Goal: Task Accomplishment & Management: Manage account settings

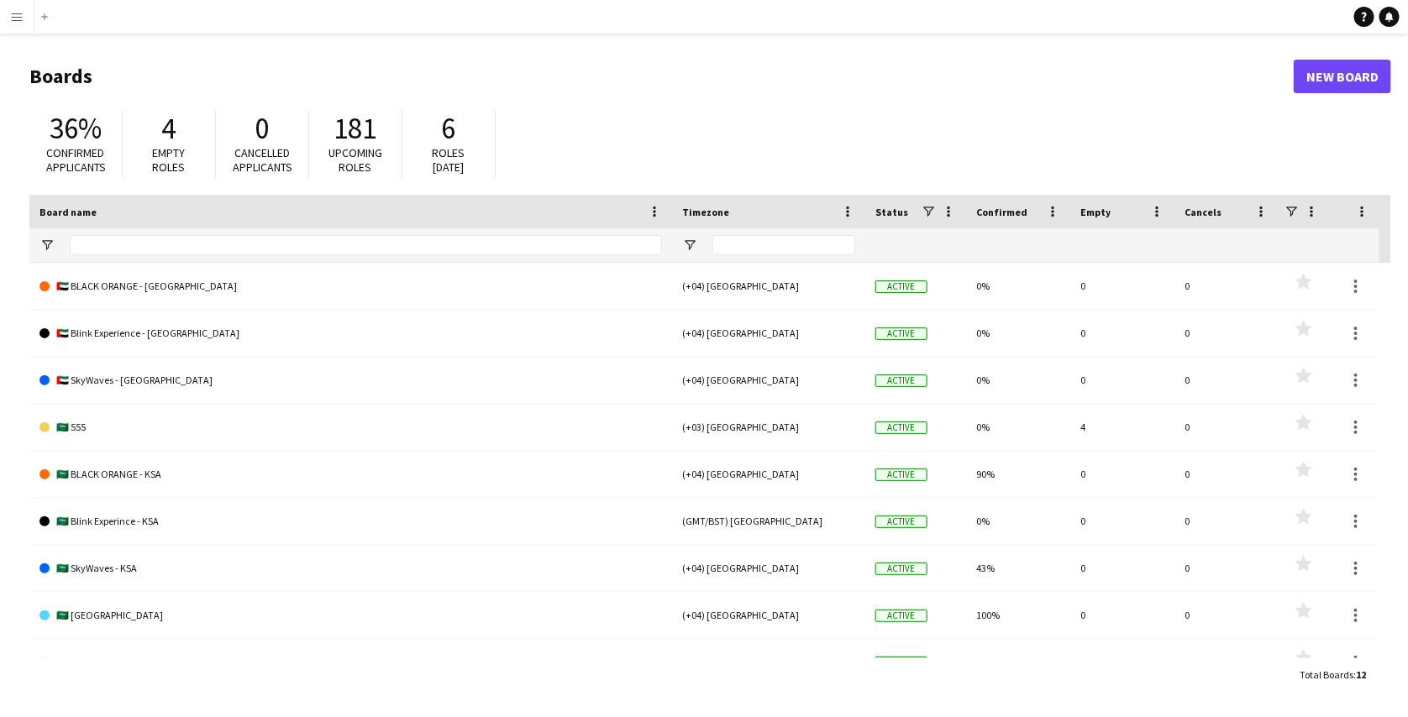
click at [13, 20] on app-icon "Menu" at bounding box center [16, 16] width 13 height 13
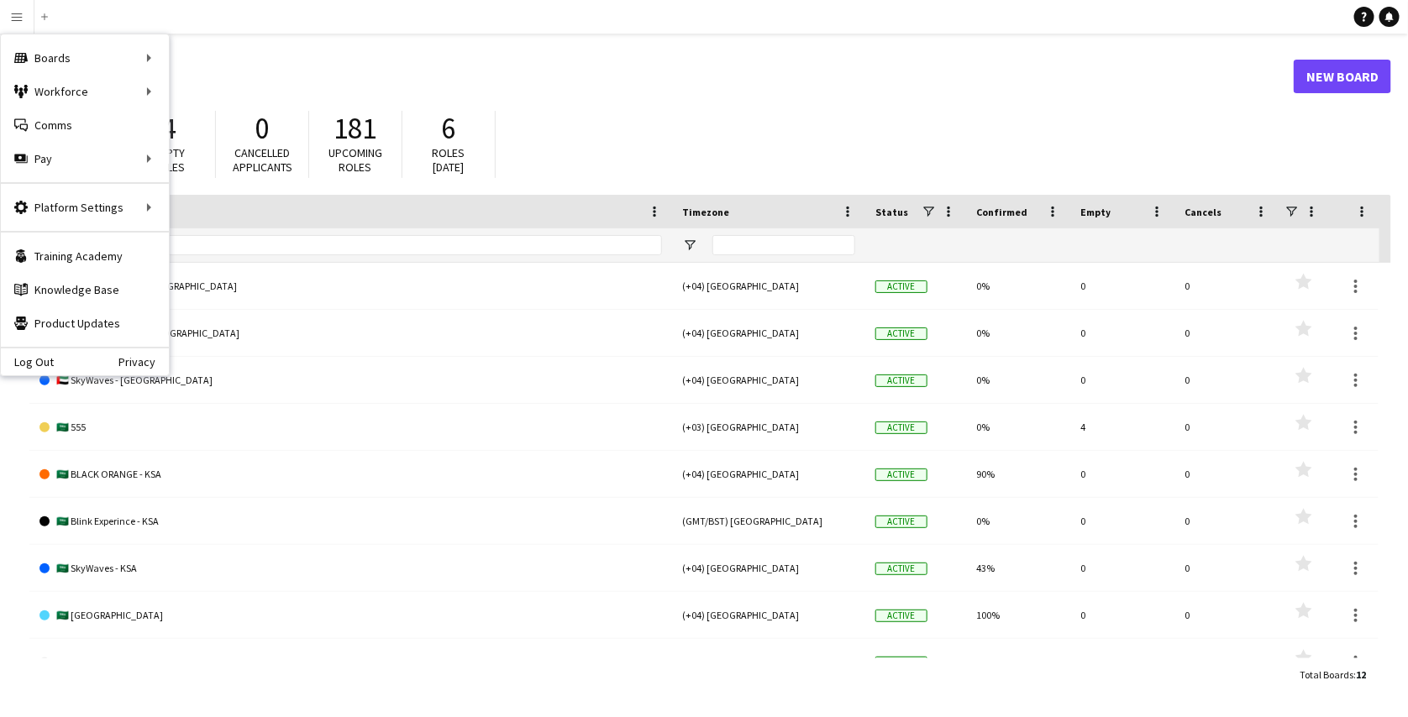
click at [39, 352] on div "Log Out Privacy" at bounding box center [85, 361] width 168 height 29
click at [39, 355] on link "Log Out" at bounding box center [27, 361] width 53 height 13
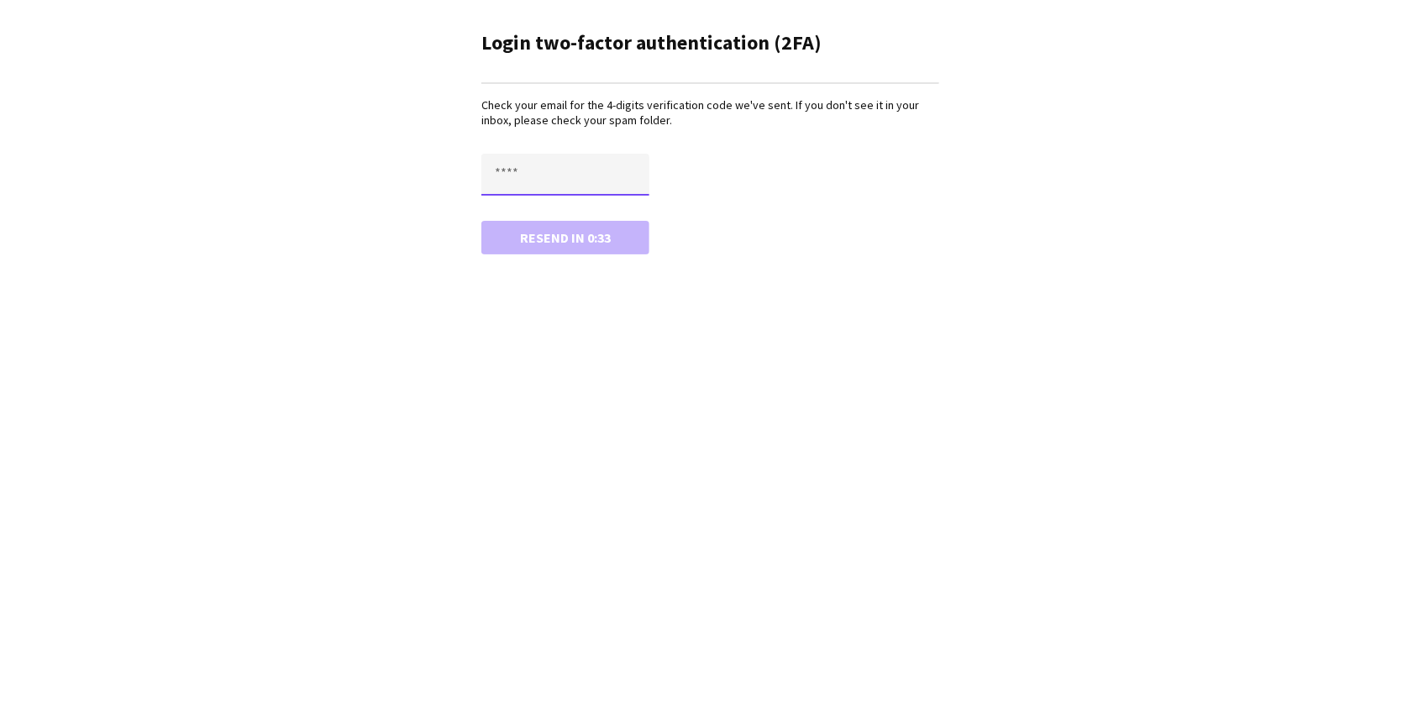
click at [627, 186] on input "text" at bounding box center [565, 175] width 168 height 42
paste input "****"
type input "****"
click at [481, 221] on button "Confirm" at bounding box center [565, 238] width 168 height 34
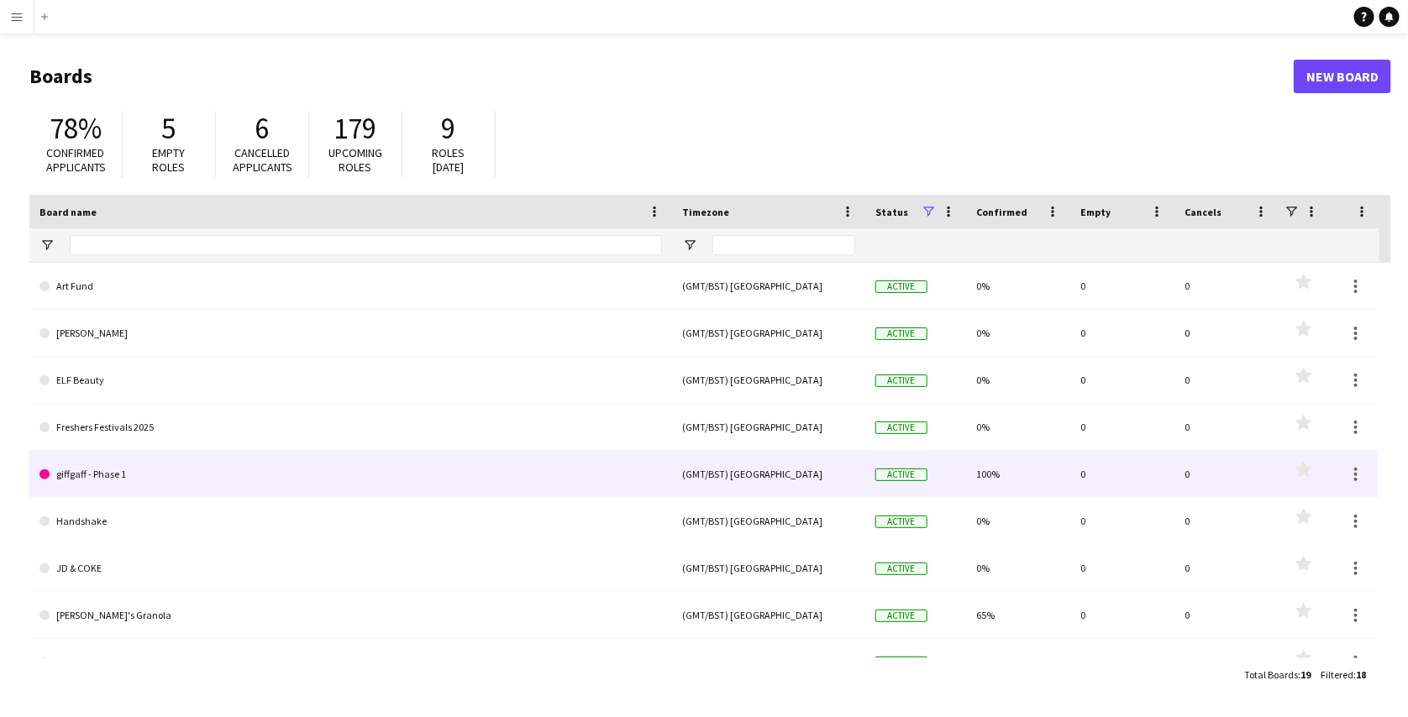
click at [239, 476] on link "giffgaff - Phase 1" at bounding box center [350, 474] width 622 height 47
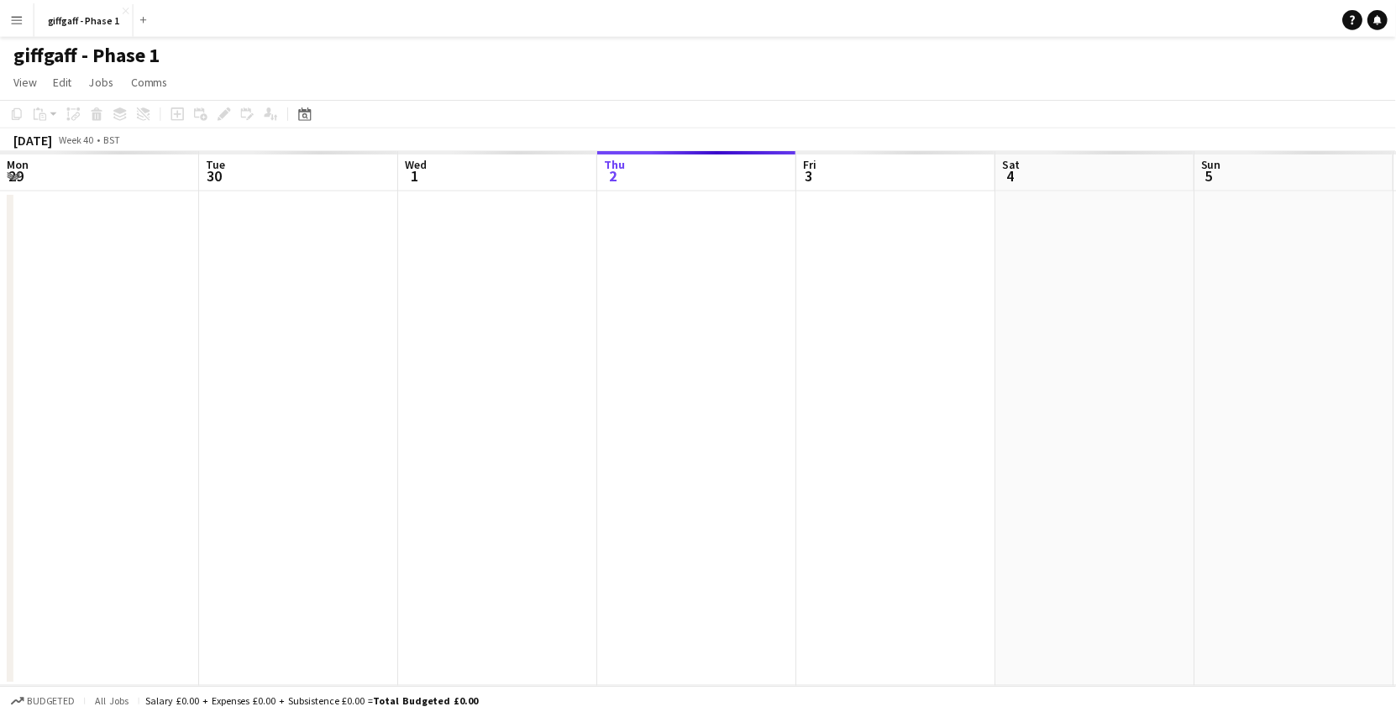
scroll to position [0, 402]
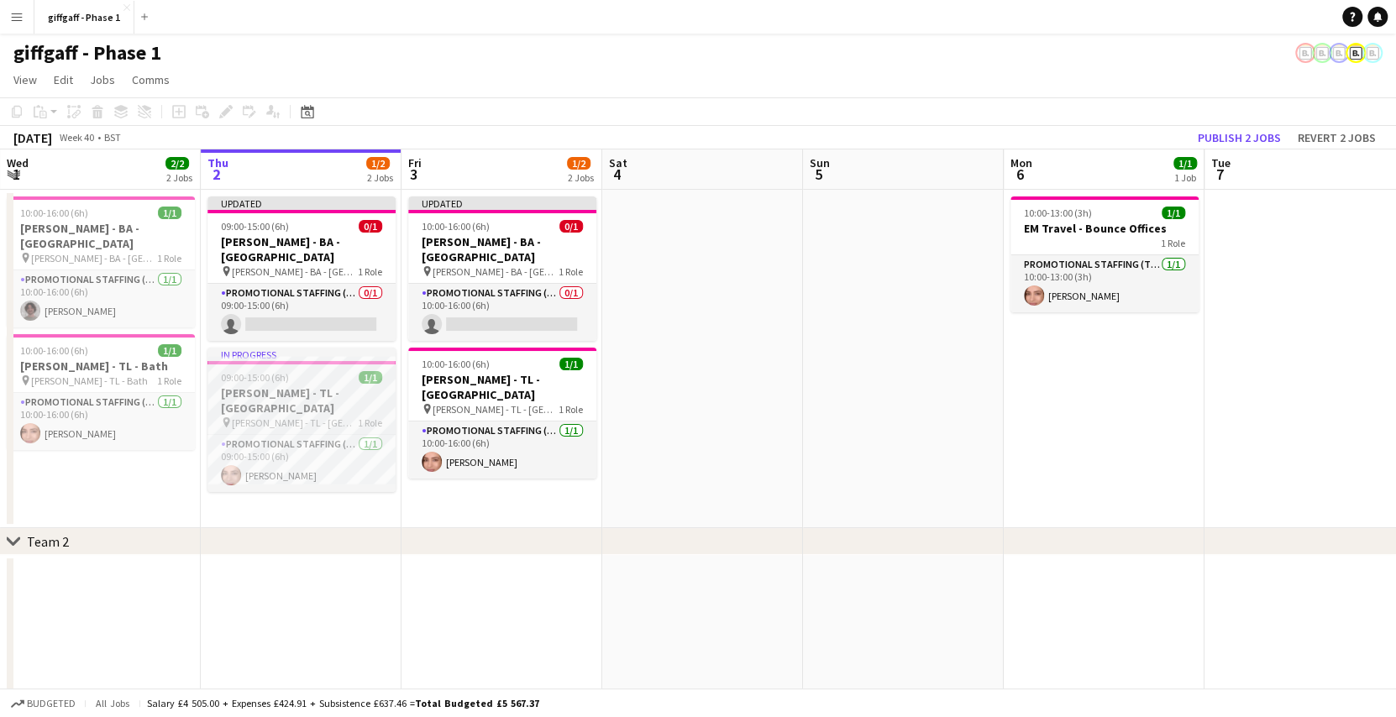
click at [320, 386] on h3 "Giff Gaff - TL - Exeter" at bounding box center [301, 401] width 188 height 30
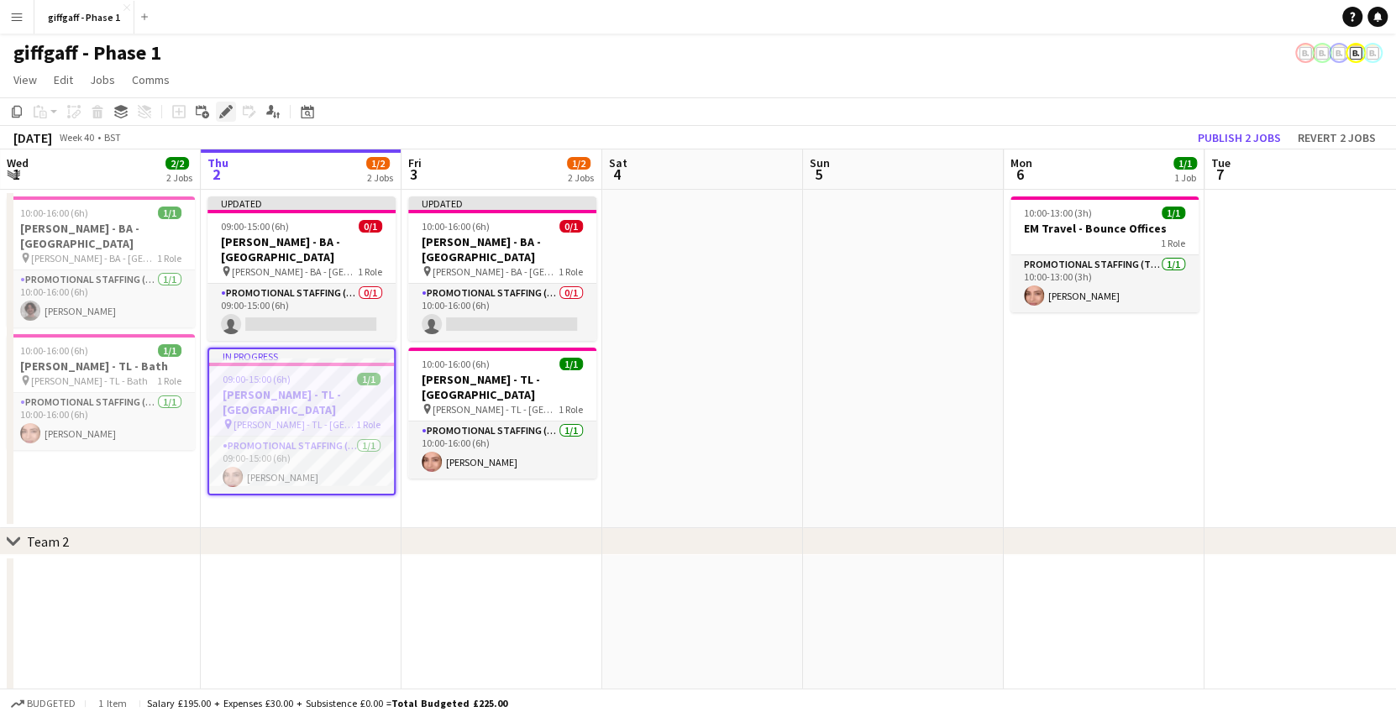
click at [224, 114] on icon at bounding box center [225, 112] width 9 height 9
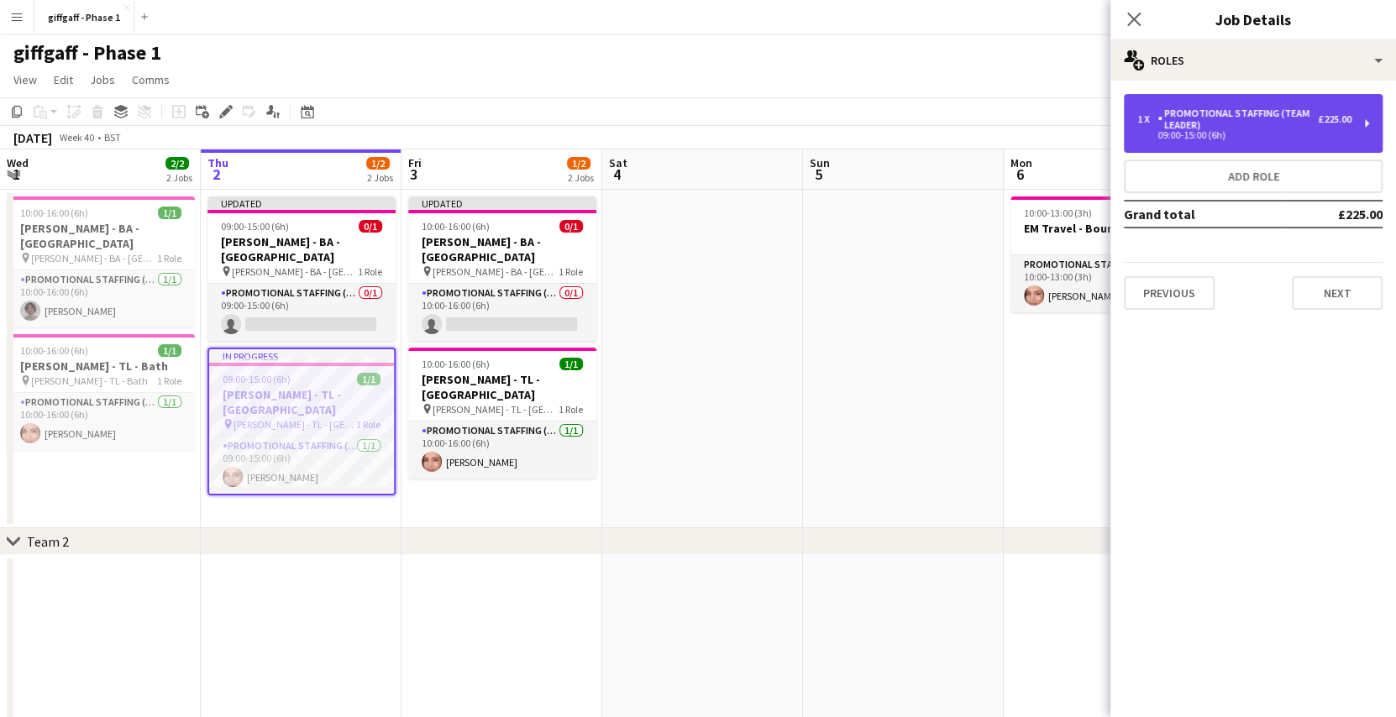
click at [1293, 132] on div "09:00-15:00 (6h)" at bounding box center [1244, 135] width 214 height 8
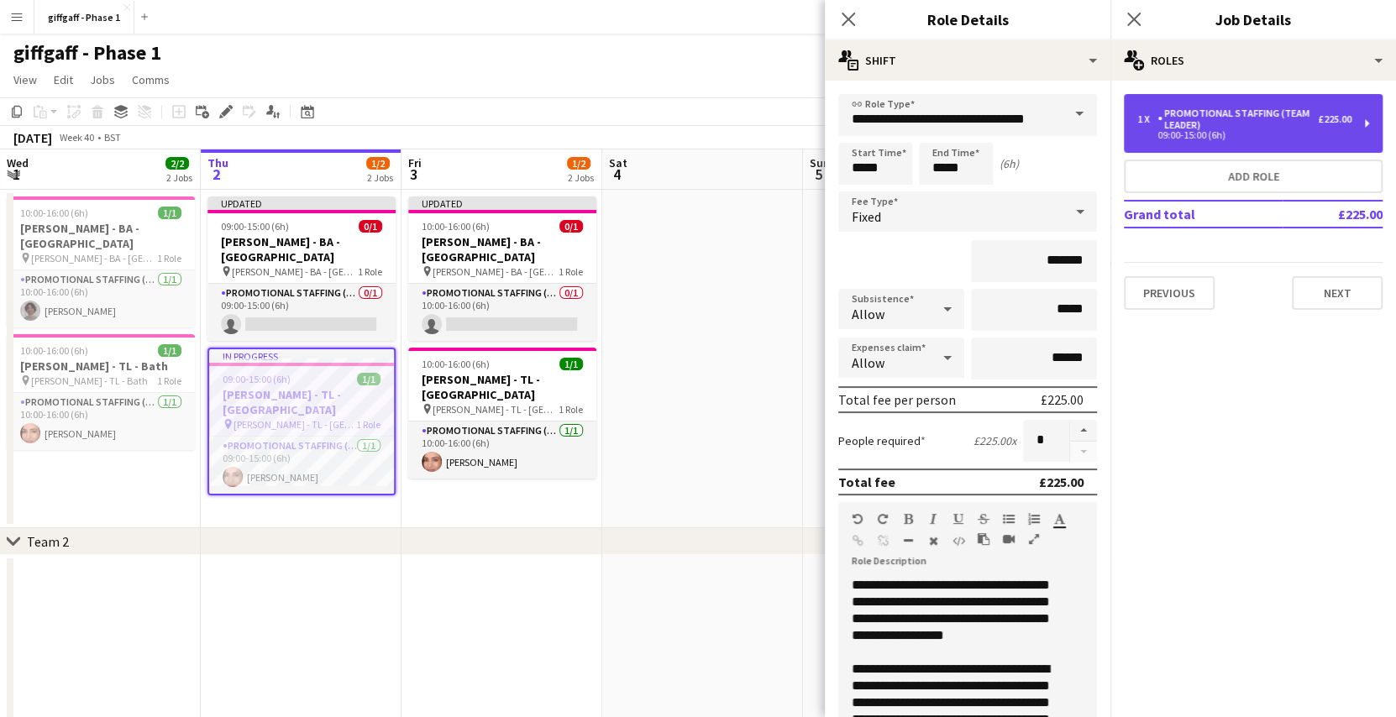
click at [1232, 96] on div "1 x Promotional Staffing (Team Leader) £225.00 09:00-15:00 (6h)" at bounding box center [1253, 123] width 259 height 59
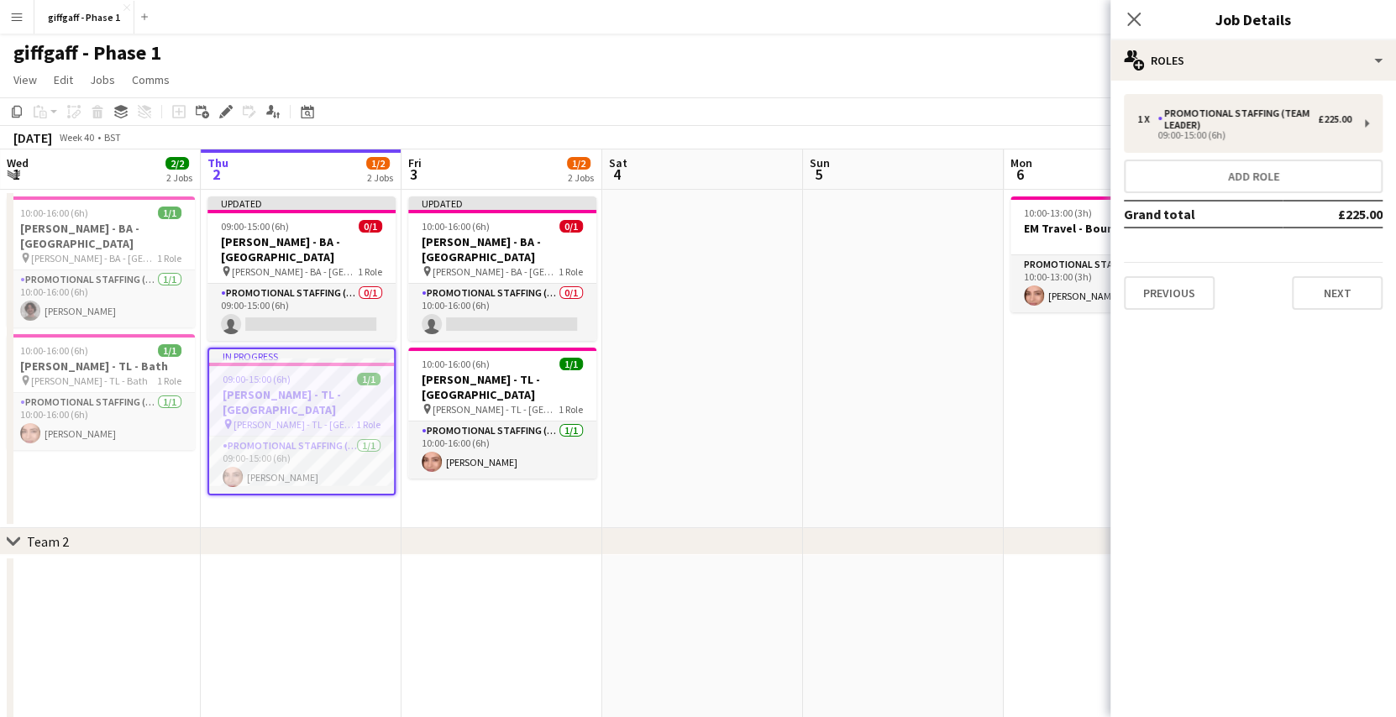
click at [1274, 38] on div "Close pop-in Job Details" at bounding box center [1254, 20] width 286 height 40
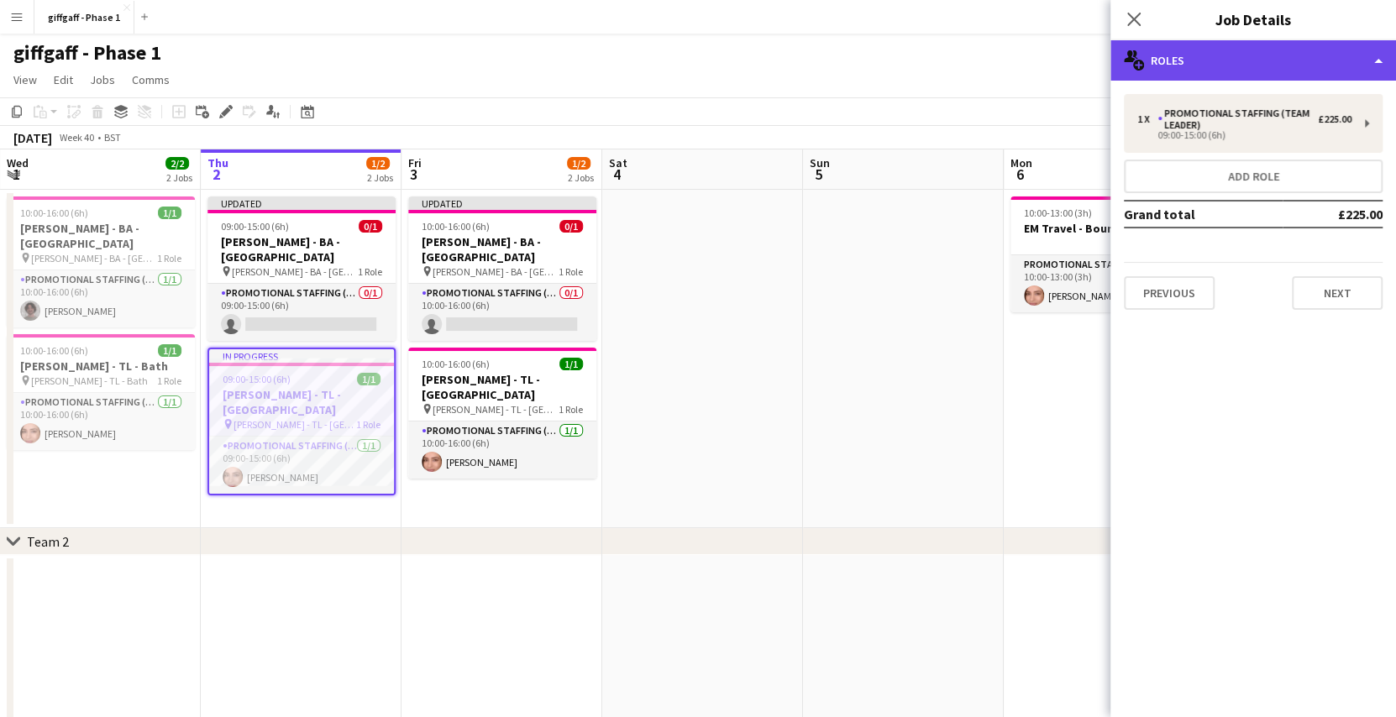
click at [1274, 43] on div "multiple-users-add Roles" at bounding box center [1254, 60] width 286 height 40
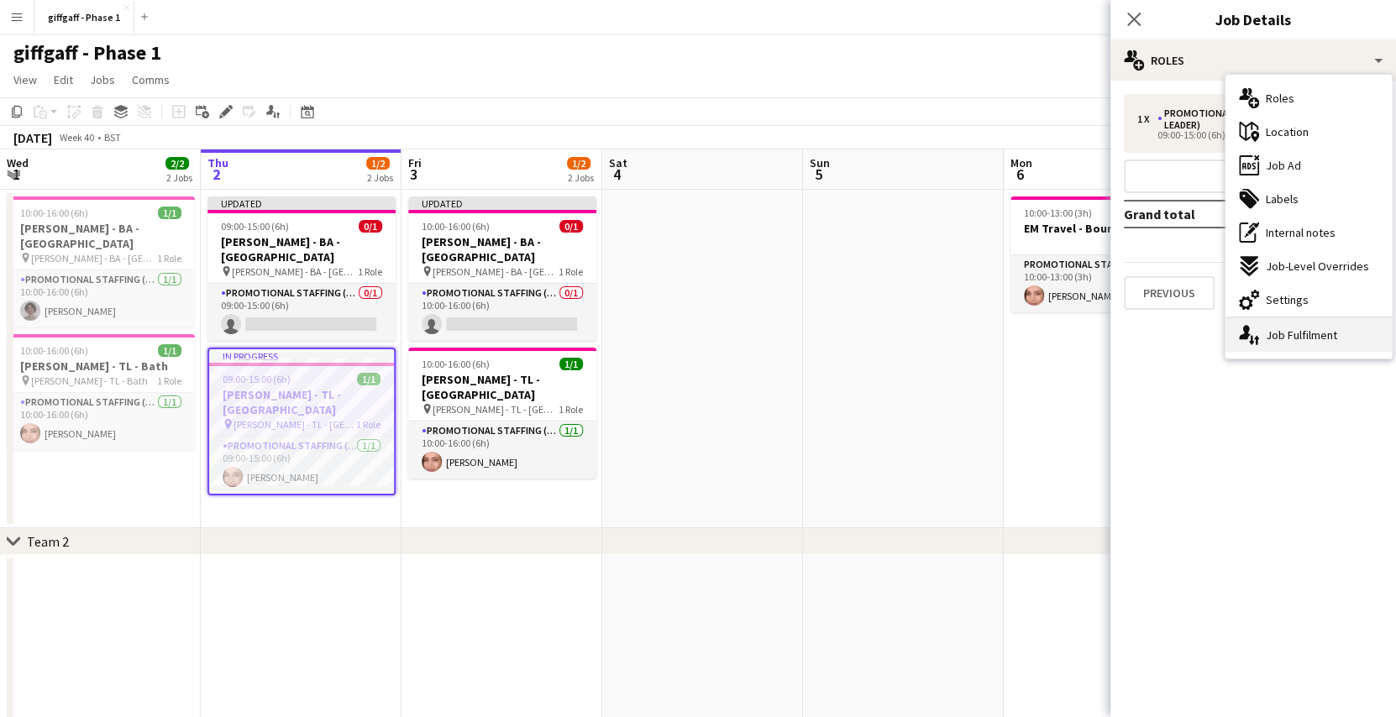
click at [1284, 329] on div "single-neutral-actions-up-down Job Fulfilment" at bounding box center [1309, 335] width 166 height 34
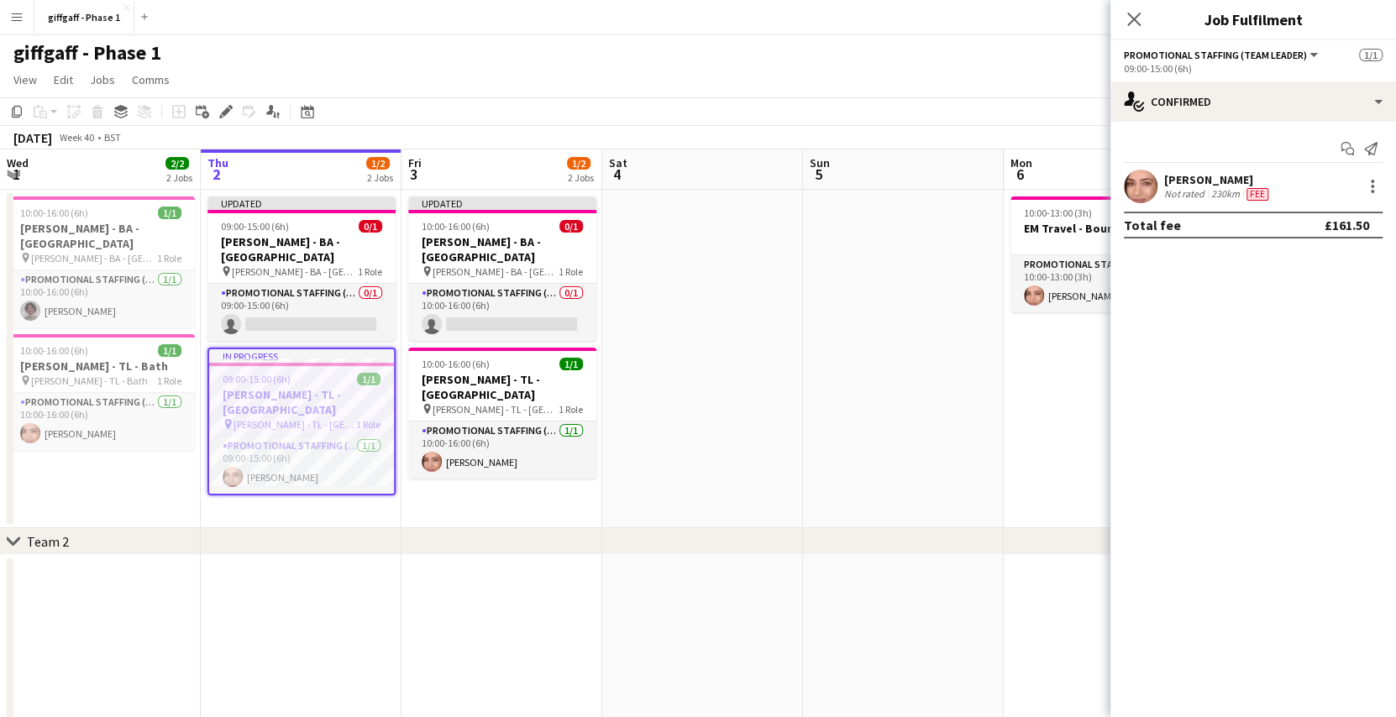
click at [1243, 187] on div "Fee" at bounding box center [1257, 193] width 29 height 13
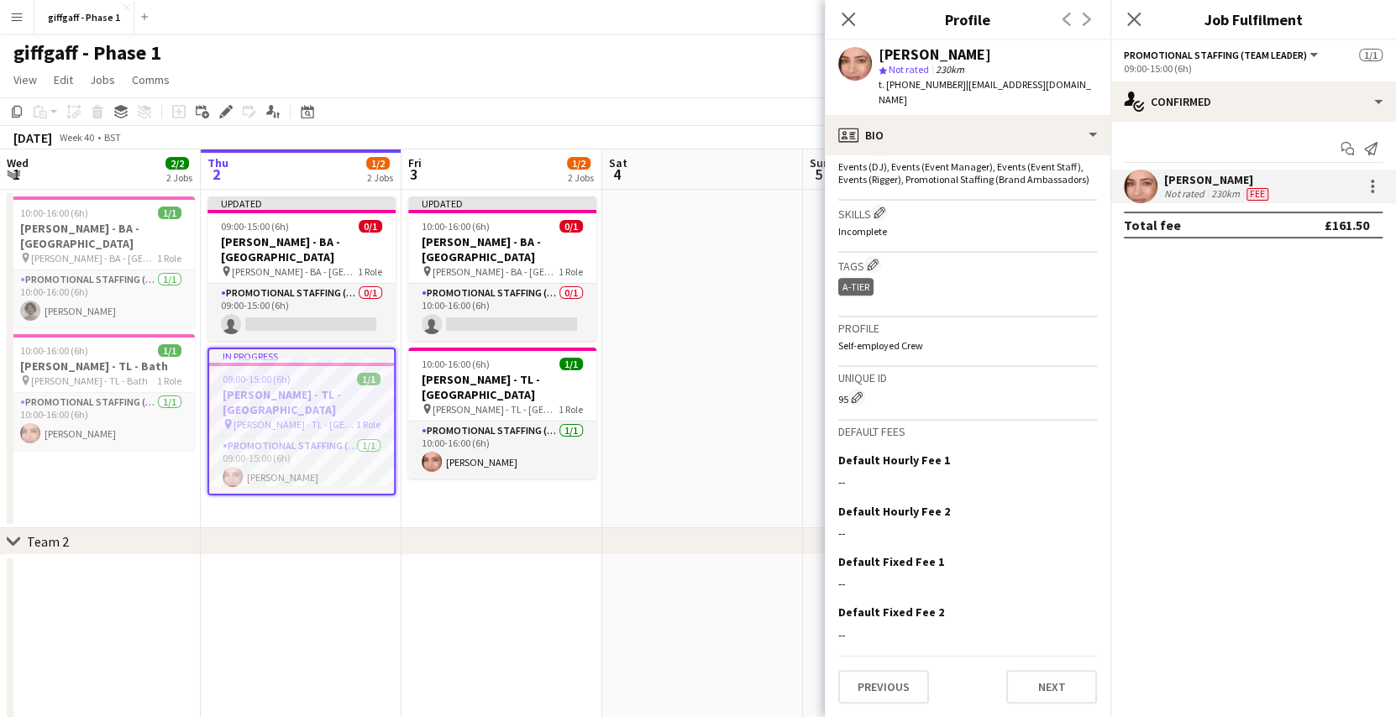
scroll to position [578, 0]
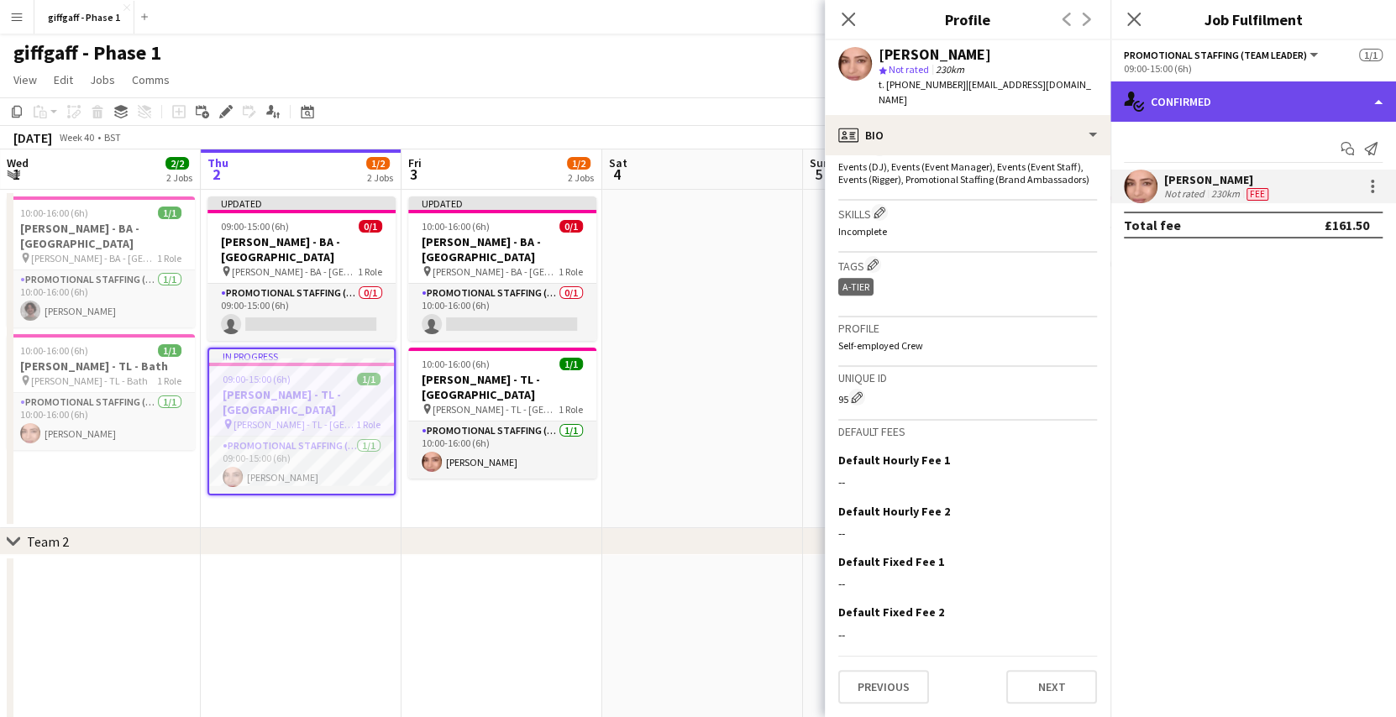
click at [1284, 92] on div "single-neutral-actions-check-2 Confirmed" at bounding box center [1254, 101] width 286 height 40
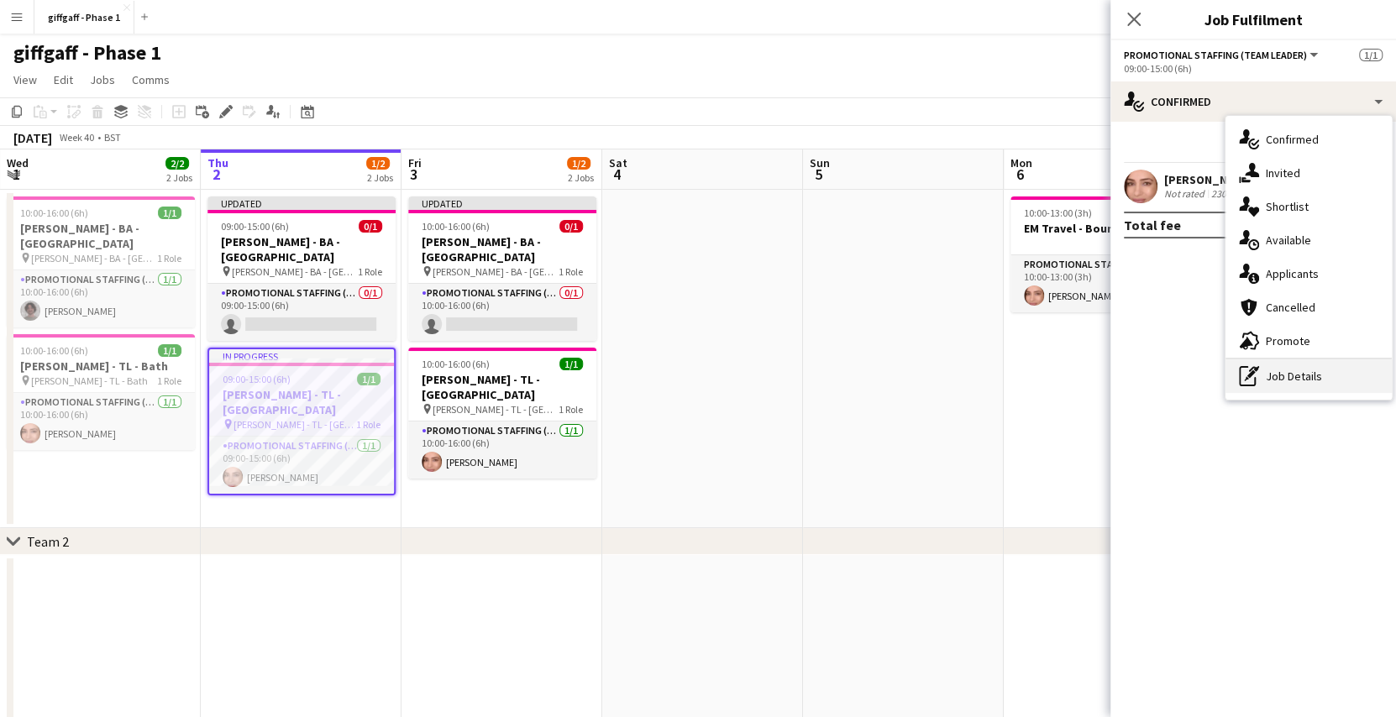
click at [1273, 364] on div "pen-write Job Details" at bounding box center [1309, 377] width 166 height 34
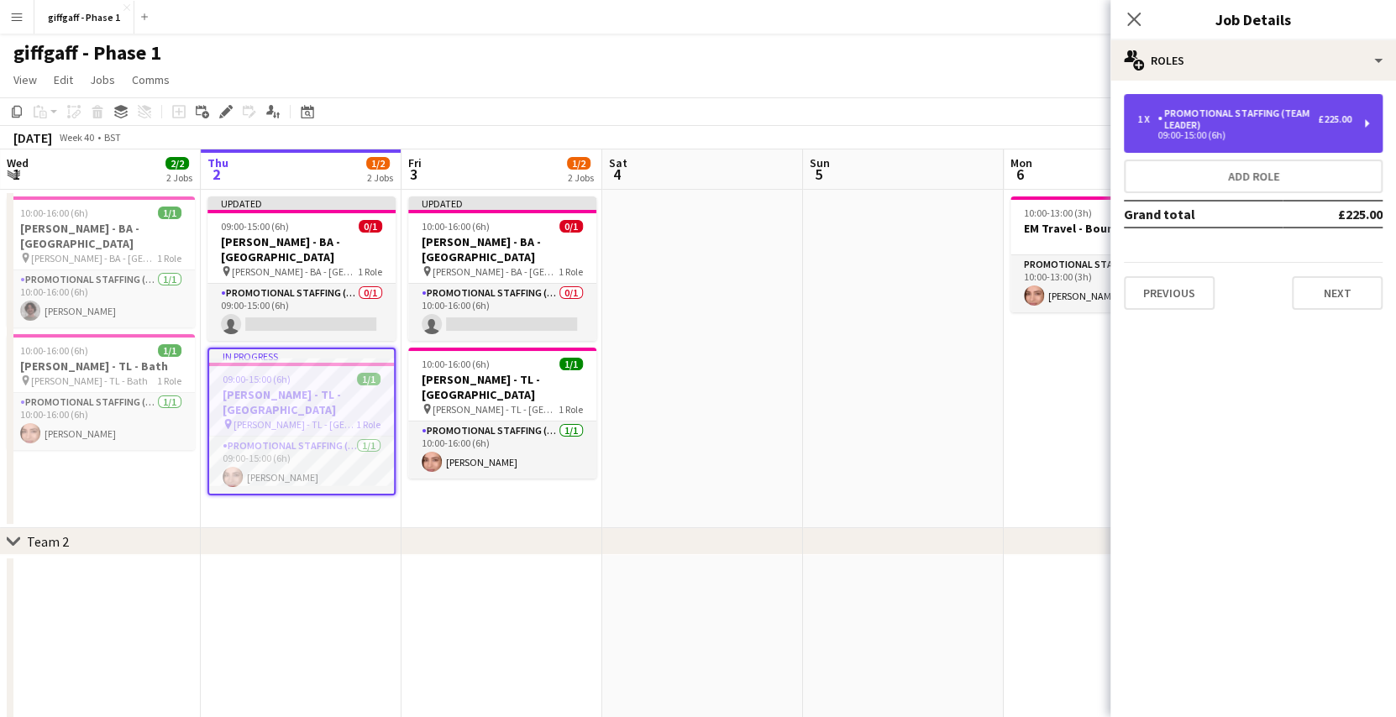
click at [1275, 113] on div "Promotional Staffing (Team Leader)" at bounding box center [1238, 120] width 160 height 24
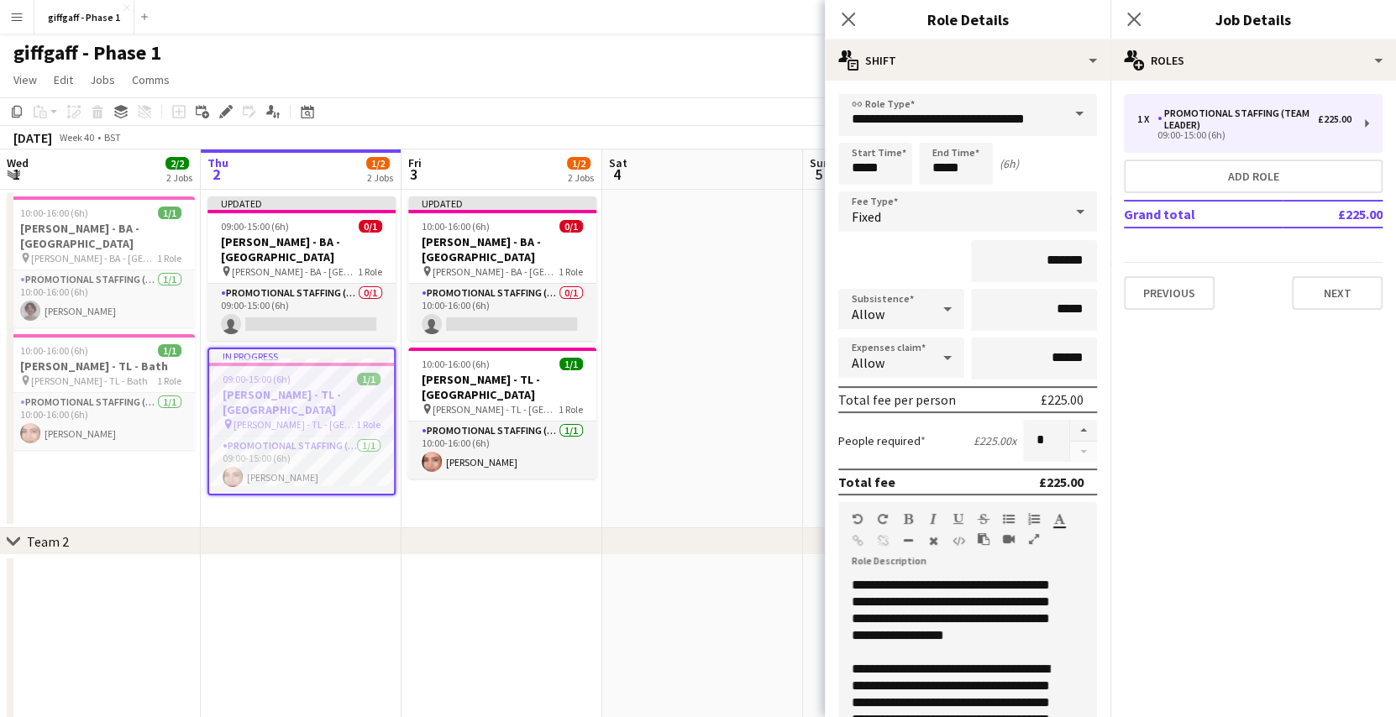
click at [1168, 470] on mat-expansion-panel "pencil3 General details 1 x Promotional Staffing (Team Leader) £225.00 09:00-15…" at bounding box center [1254, 399] width 286 height 637
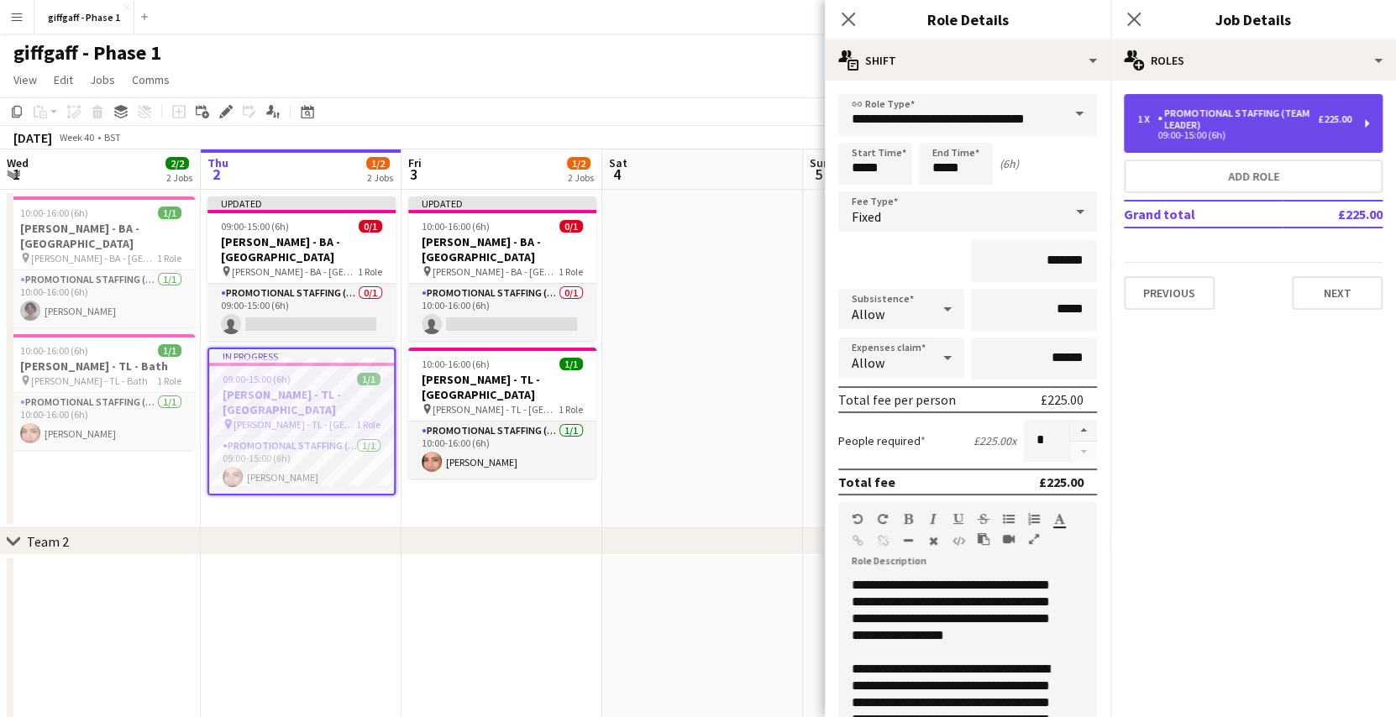
click at [1289, 120] on div "Promotional Staffing (Team Leader)" at bounding box center [1238, 120] width 160 height 24
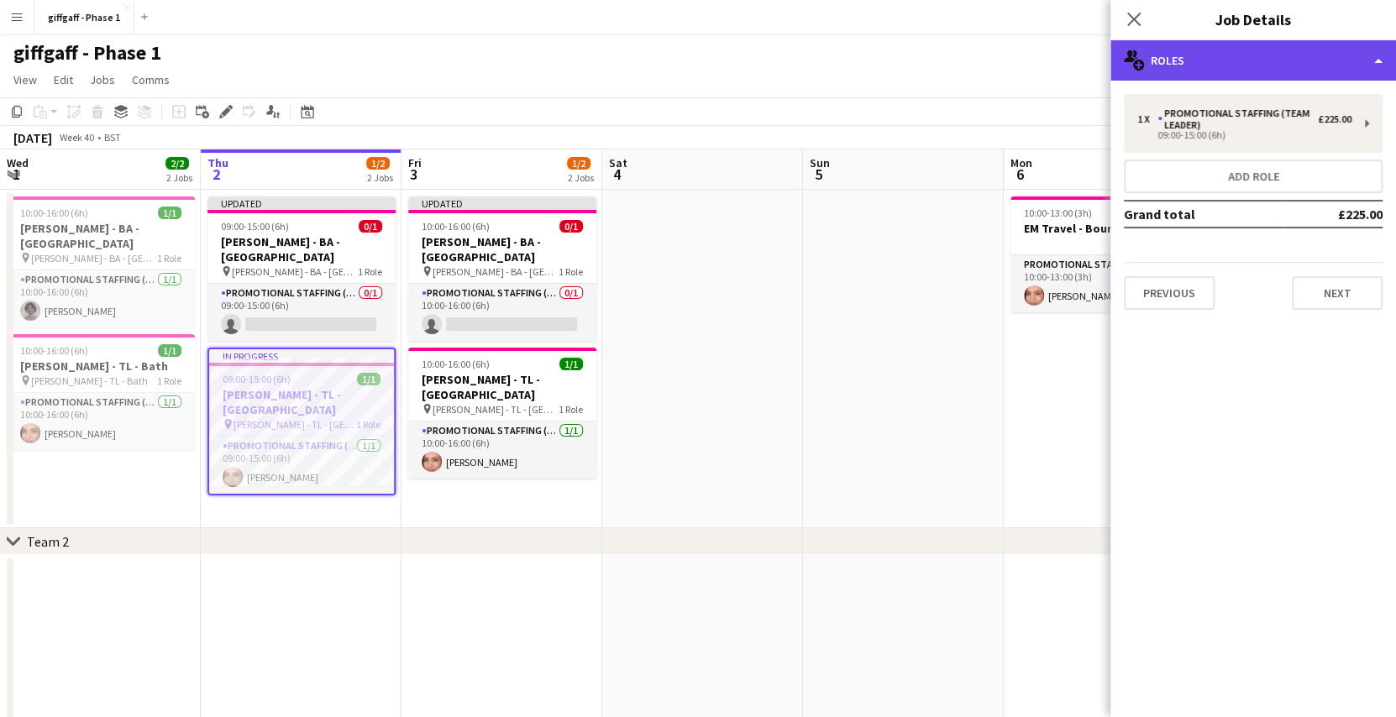
click at [1337, 68] on div "multiple-users-add Roles" at bounding box center [1254, 60] width 286 height 40
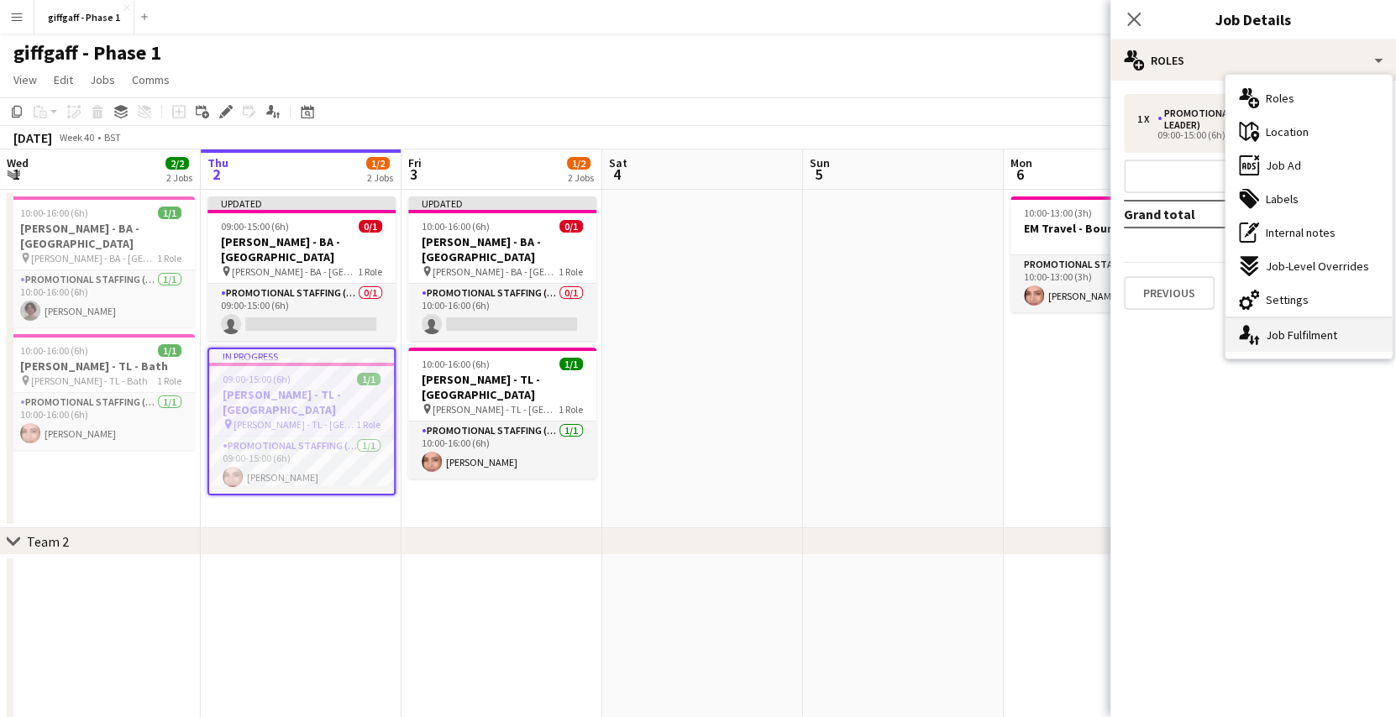
click at [1303, 338] on div "single-neutral-actions-up-down Job Fulfilment" at bounding box center [1309, 335] width 166 height 34
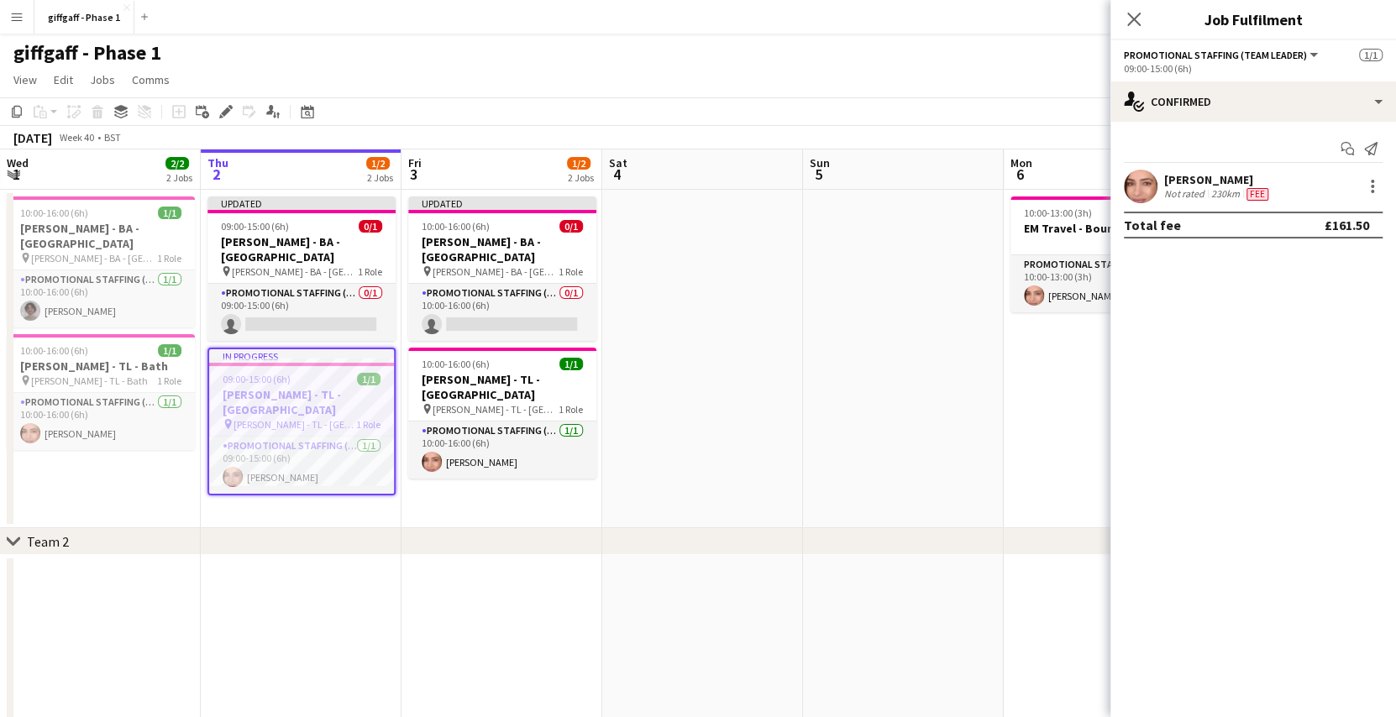
click at [1344, 187] on div "Chaz Sehmi Not rated 230km Fee" at bounding box center [1254, 187] width 286 height 34
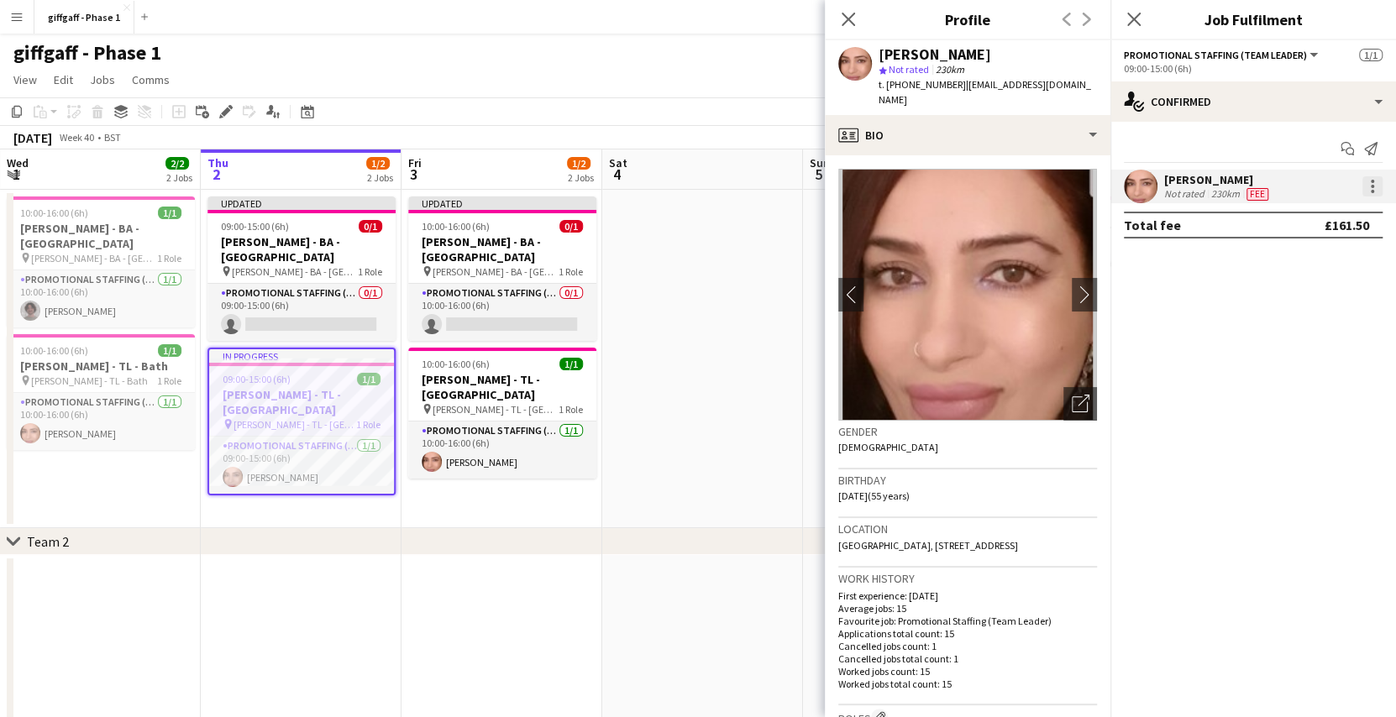
click at [1373, 190] on div at bounding box center [1373, 186] width 20 height 20
click at [1342, 219] on span "Edit fee" at bounding box center [1317, 217] width 104 height 15
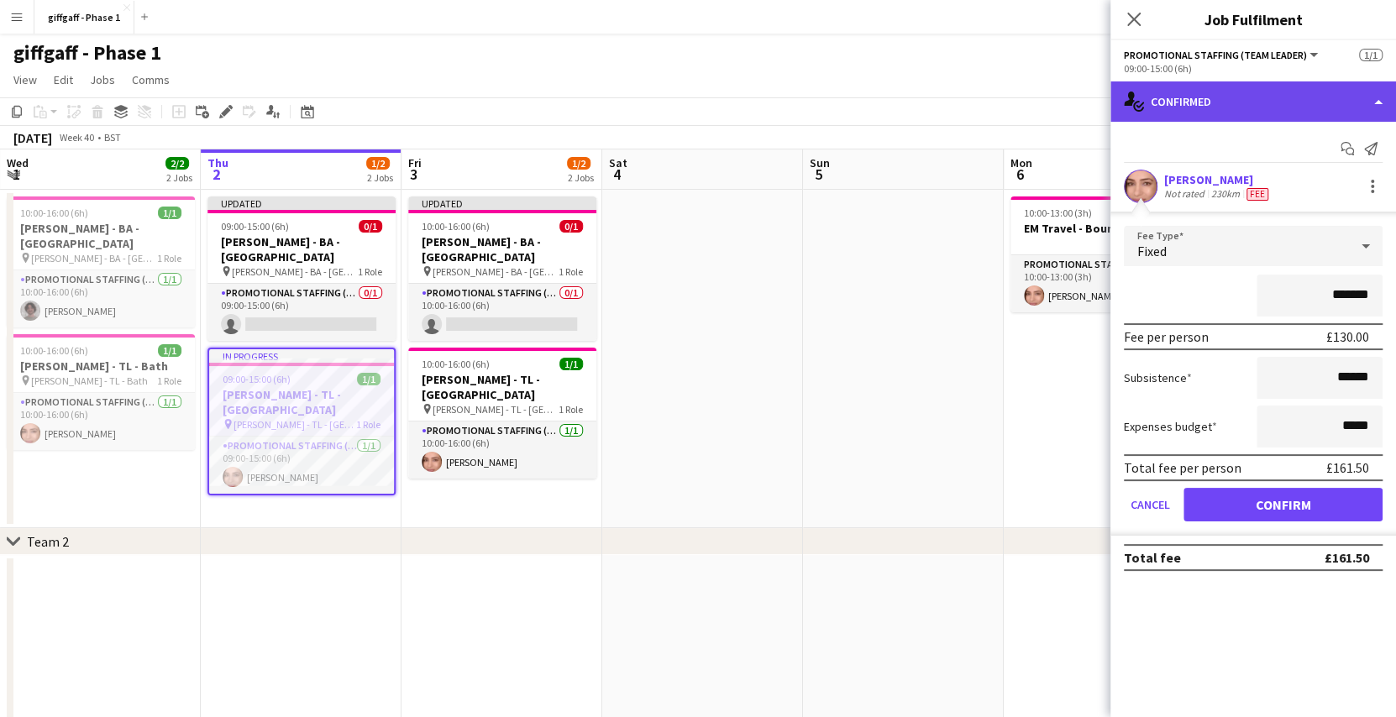
click at [1377, 99] on div "single-neutral-actions-check-2 Confirmed" at bounding box center [1254, 101] width 286 height 40
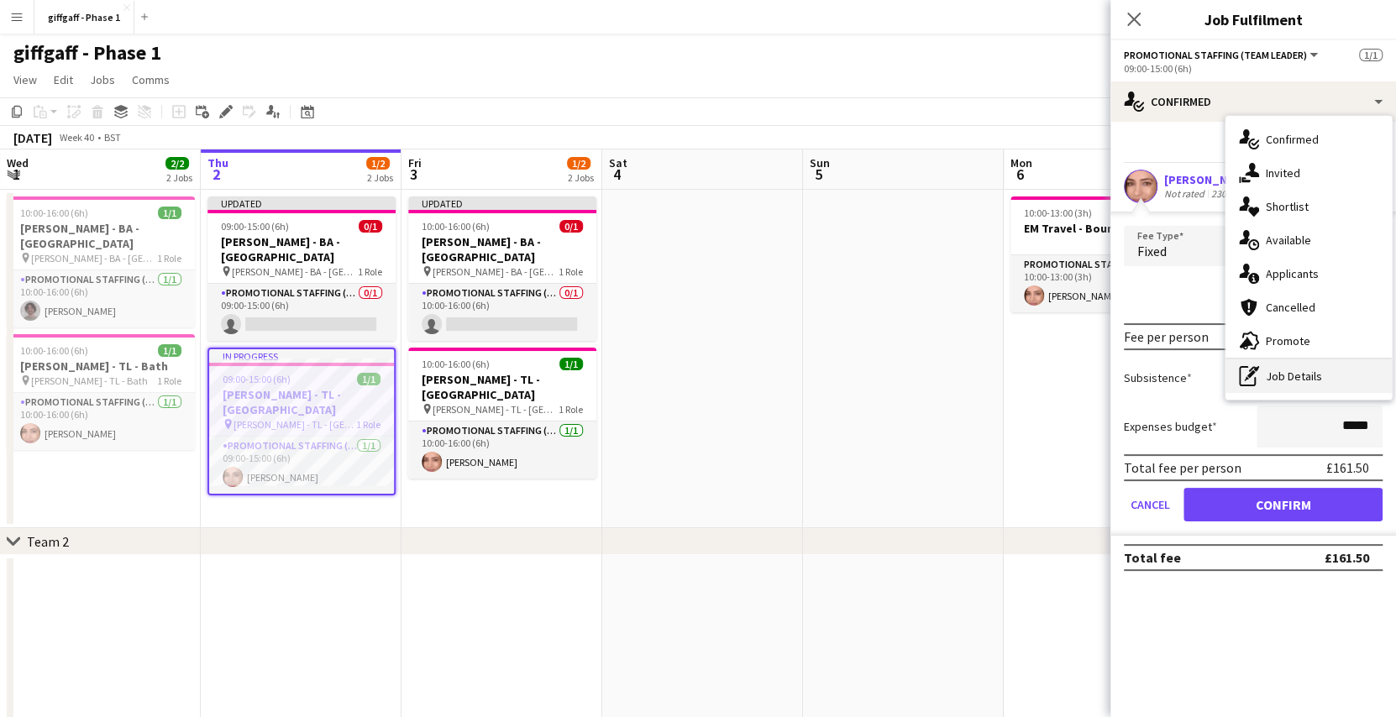
click at [1284, 381] on div "pen-write Job Details" at bounding box center [1309, 377] width 166 height 34
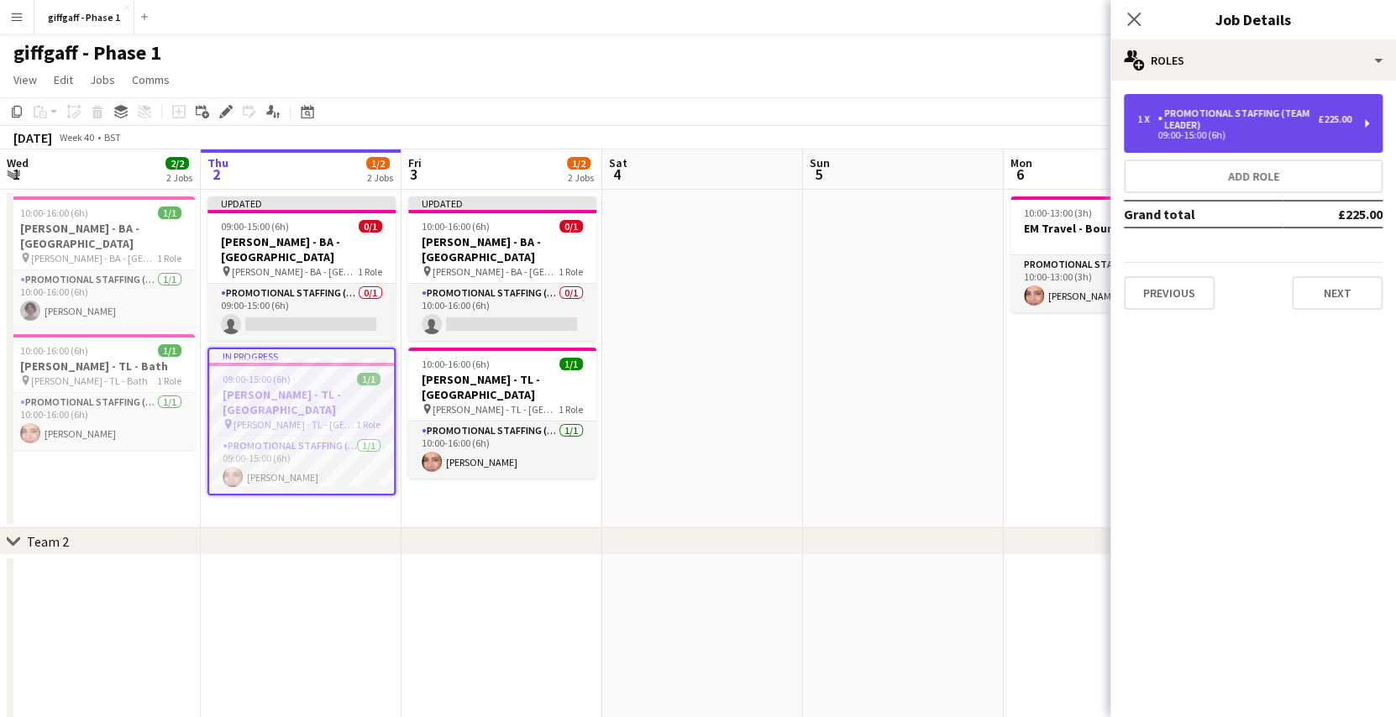
click at [1305, 120] on div "Promotional Staffing (Team Leader)" at bounding box center [1238, 120] width 160 height 24
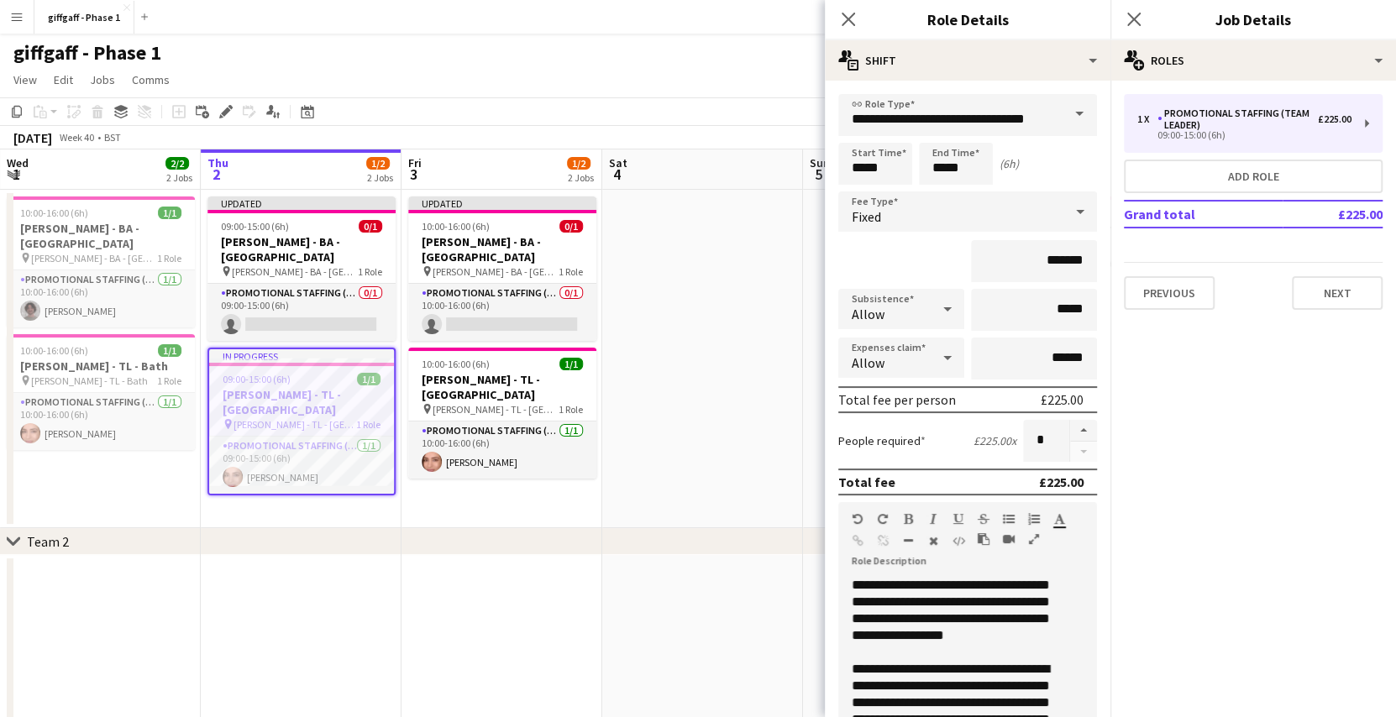
click at [1127, 476] on mat-expansion-panel "pencil3 General details 1 x Promotional Staffing (Team Leader) £225.00 09:00-15…" at bounding box center [1254, 399] width 286 height 637
click at [18, 5] on button "Menu" at bounding box center [17, 17] width 34 height 34
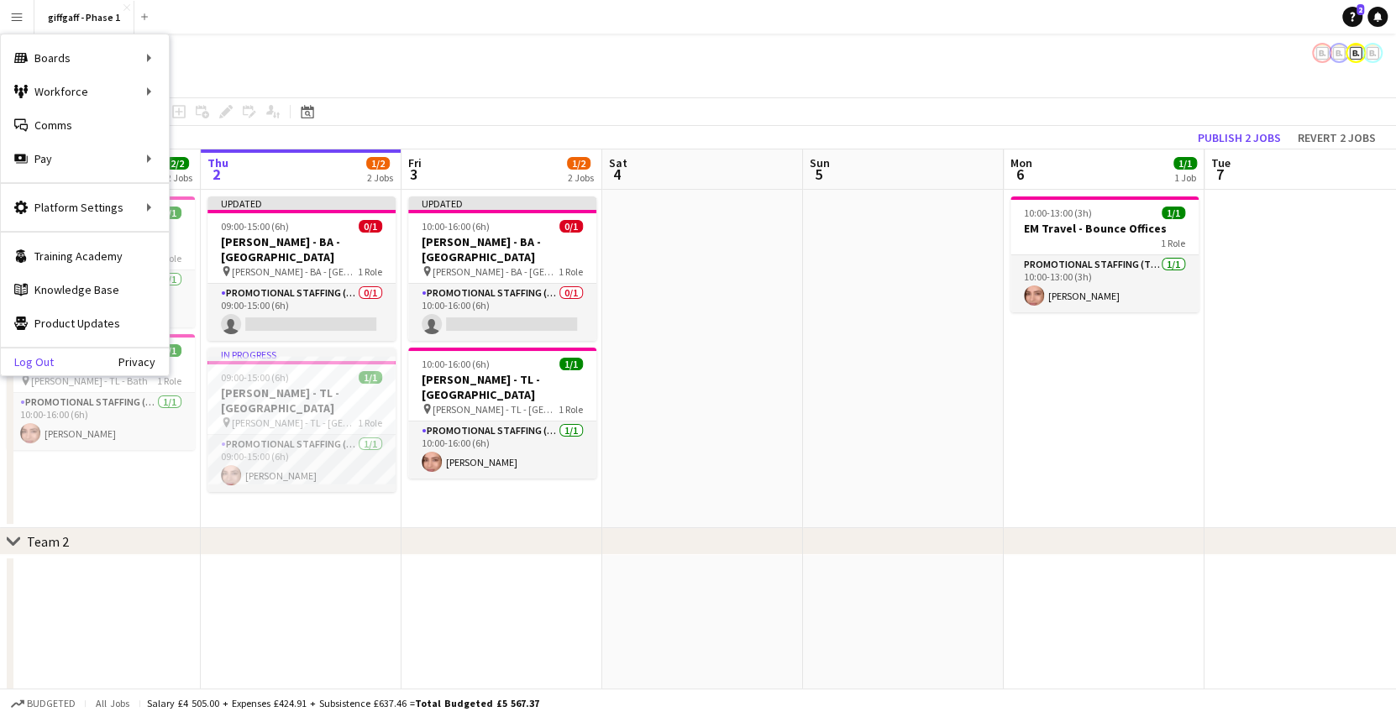
click at [39, 361] on link "Log Out" at bounding box center [27, 361] width 53 height 13
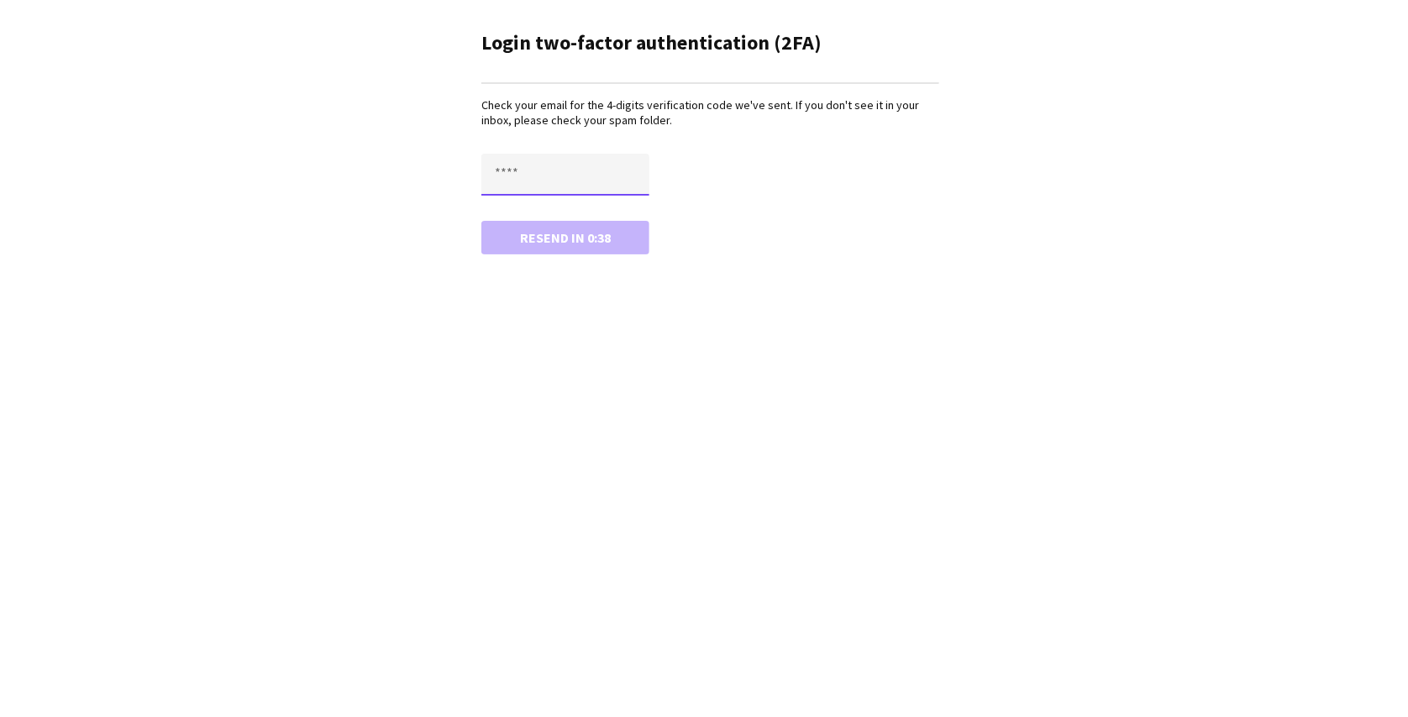
click at [587, 166] on input "text" at bounding box center [565, 175] width 168 height 42
paste input "****"
type input "****"
click at [481, 221] on button "Confirm" at bounding box center [565, 238] width 168 height 34
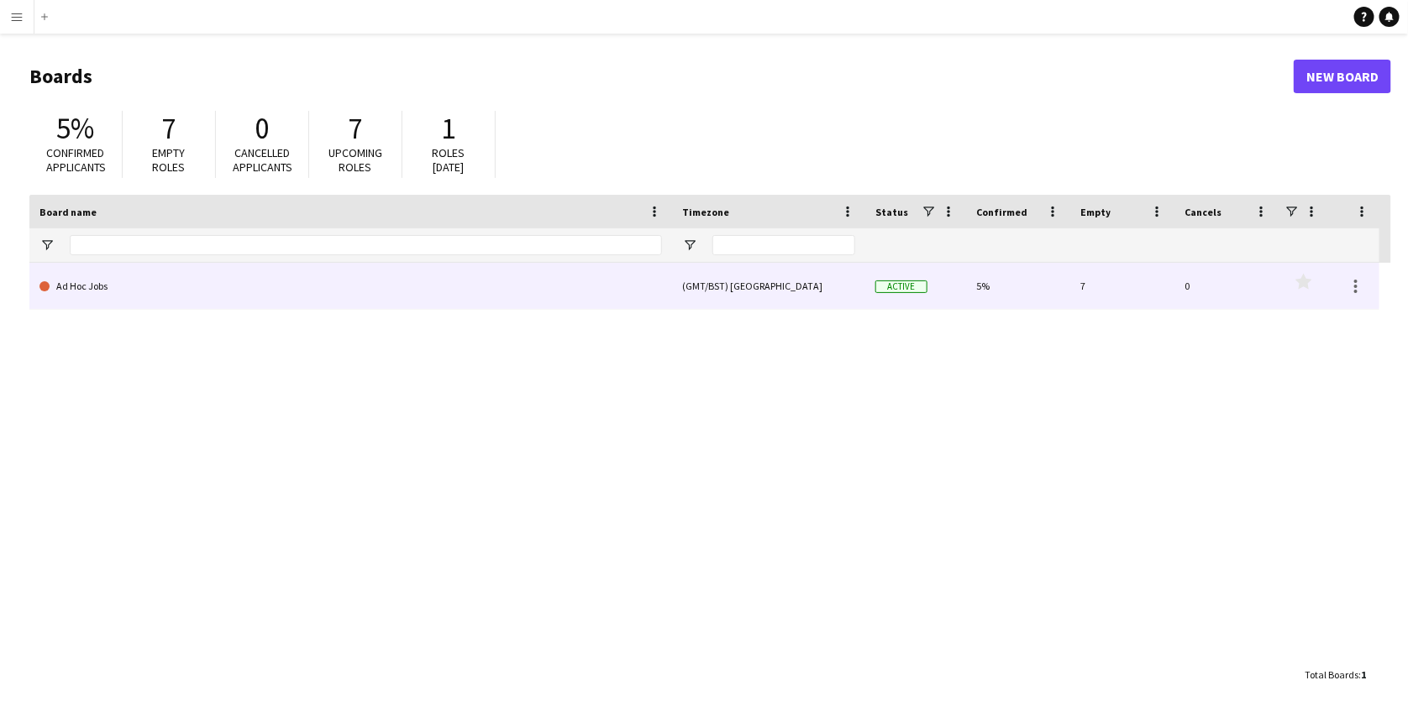
click at [616, 298] on link "Ad Hoc Jobs" at bounding box center [350, 286] width 622 height 47
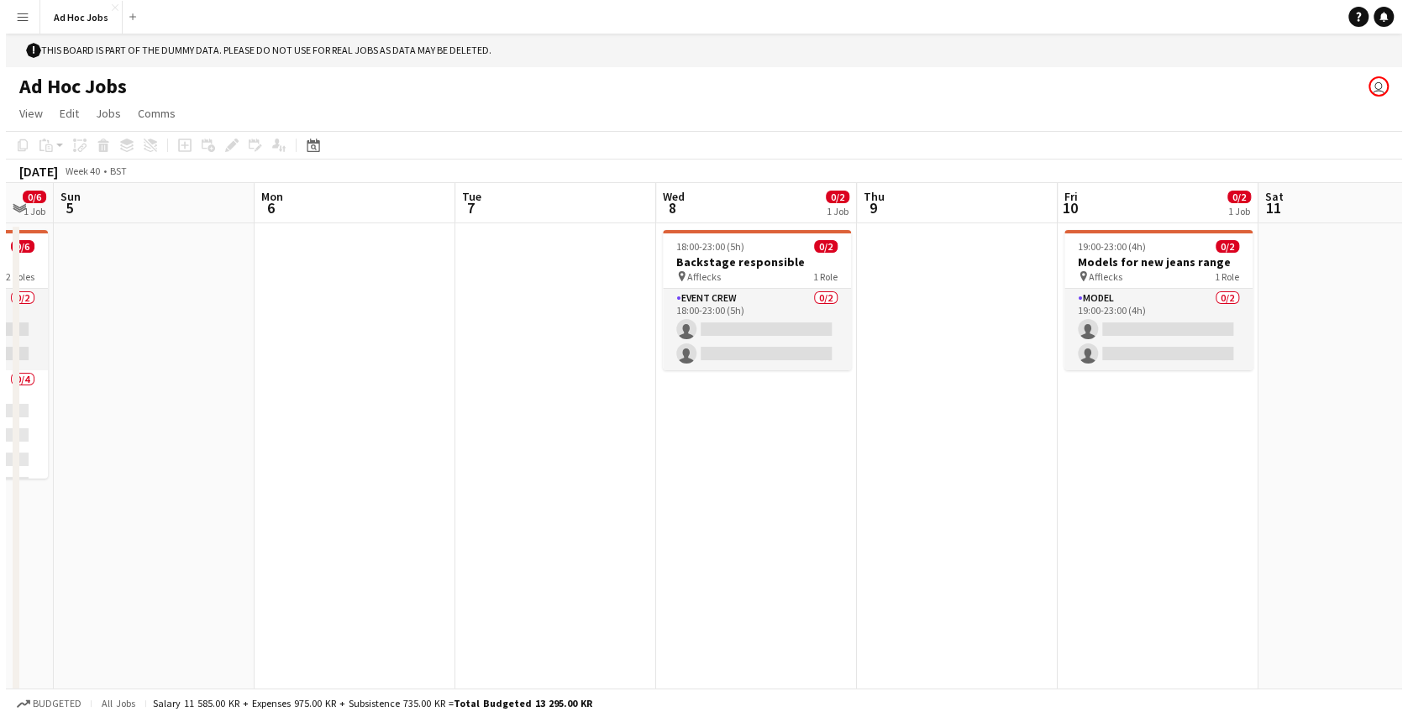
scroll to position [0, 433]
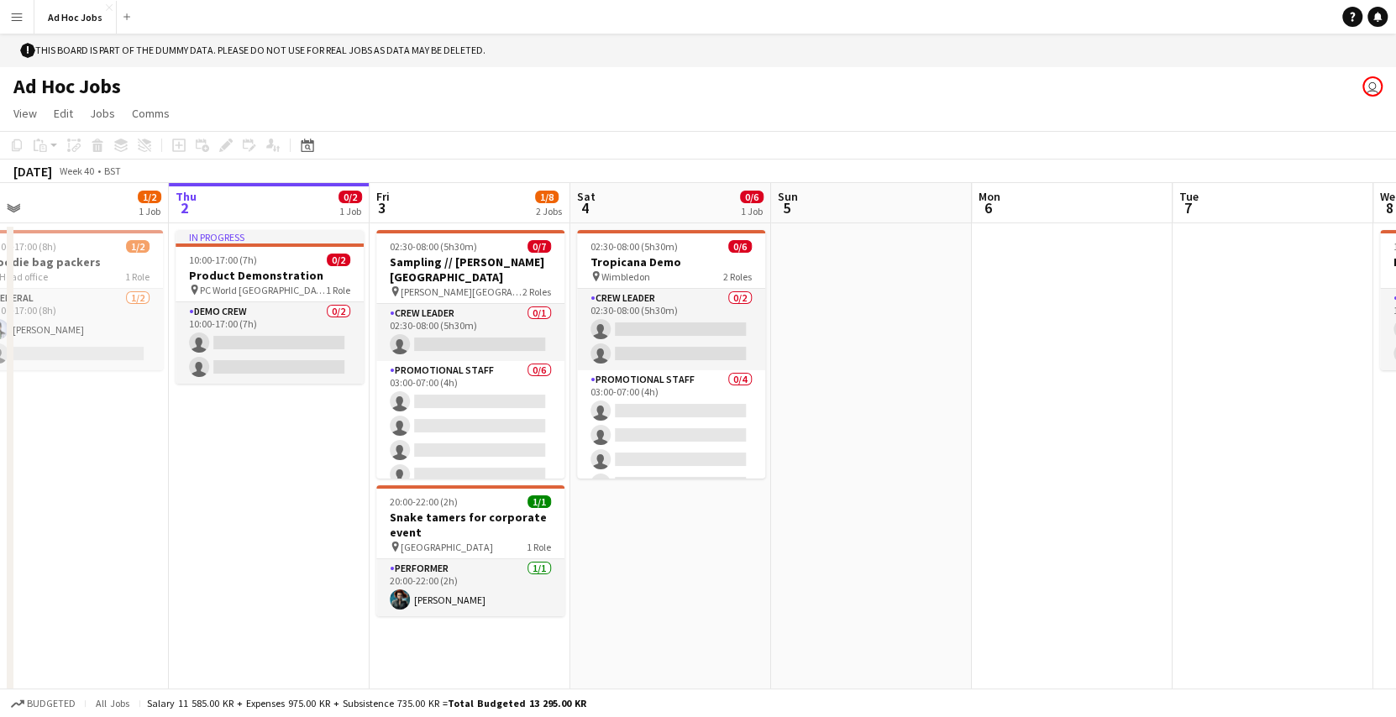
click at [13, 19] on app-icon "Menu" at bounding box center [16, 16] width 13 height 13
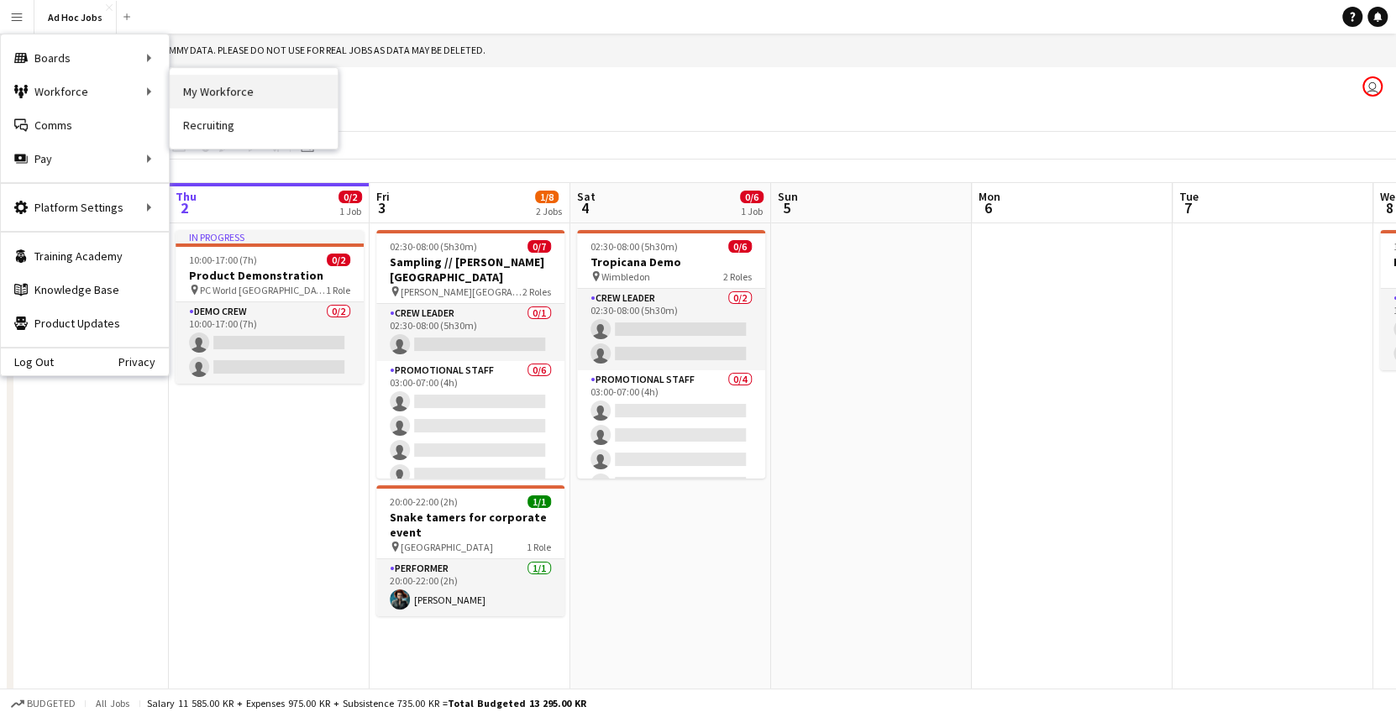
click at [195, 93] on link "My Workforce" at bounding box center [254, 92] width 168 height 34
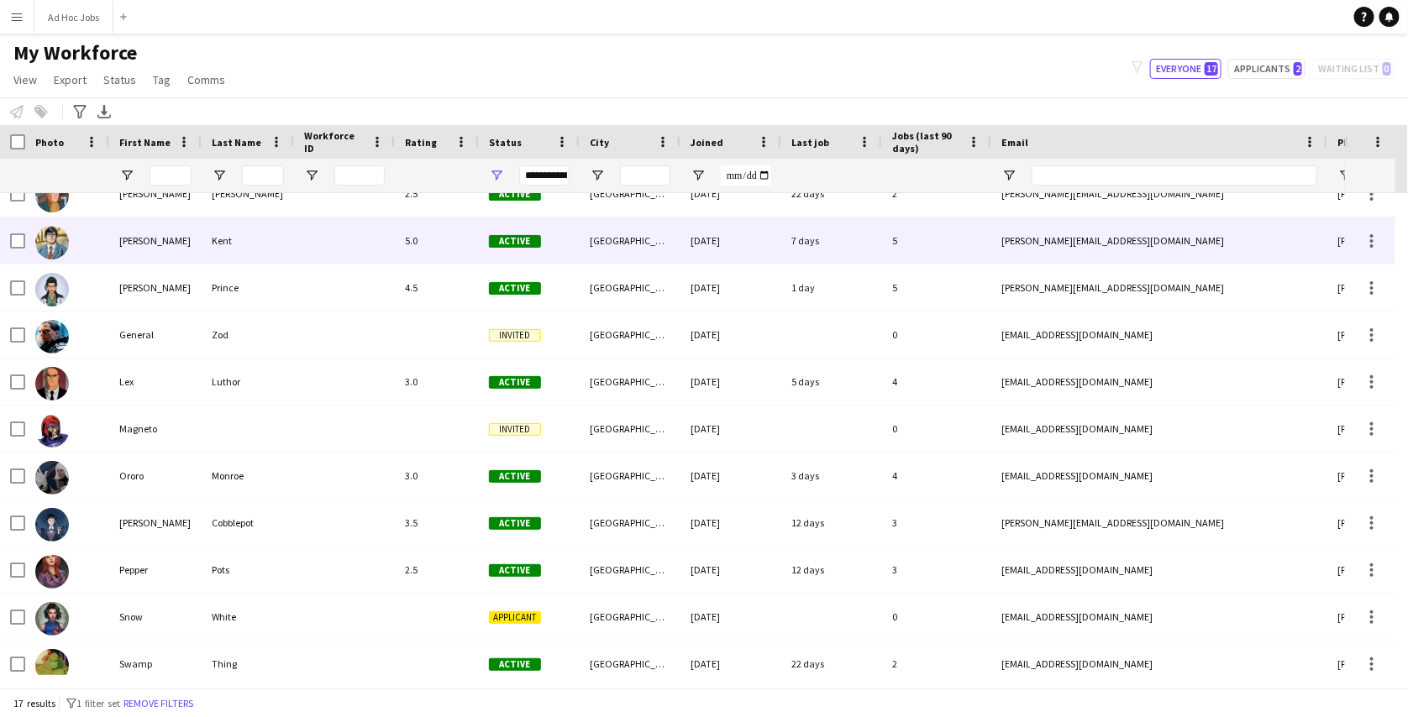
scroll to position [317, 0]
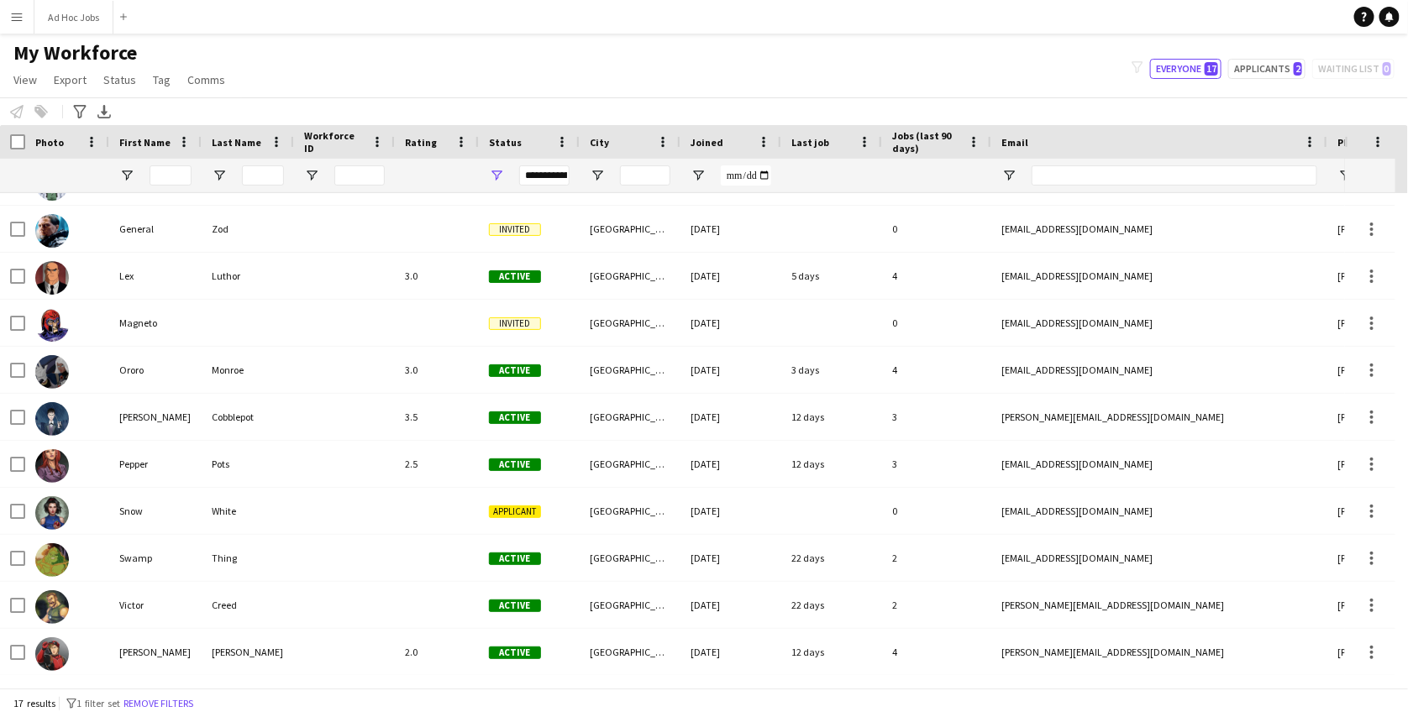
click at [18, 22] on app-icon "Menu" at bounding box center [16, 16] width 13 height 13
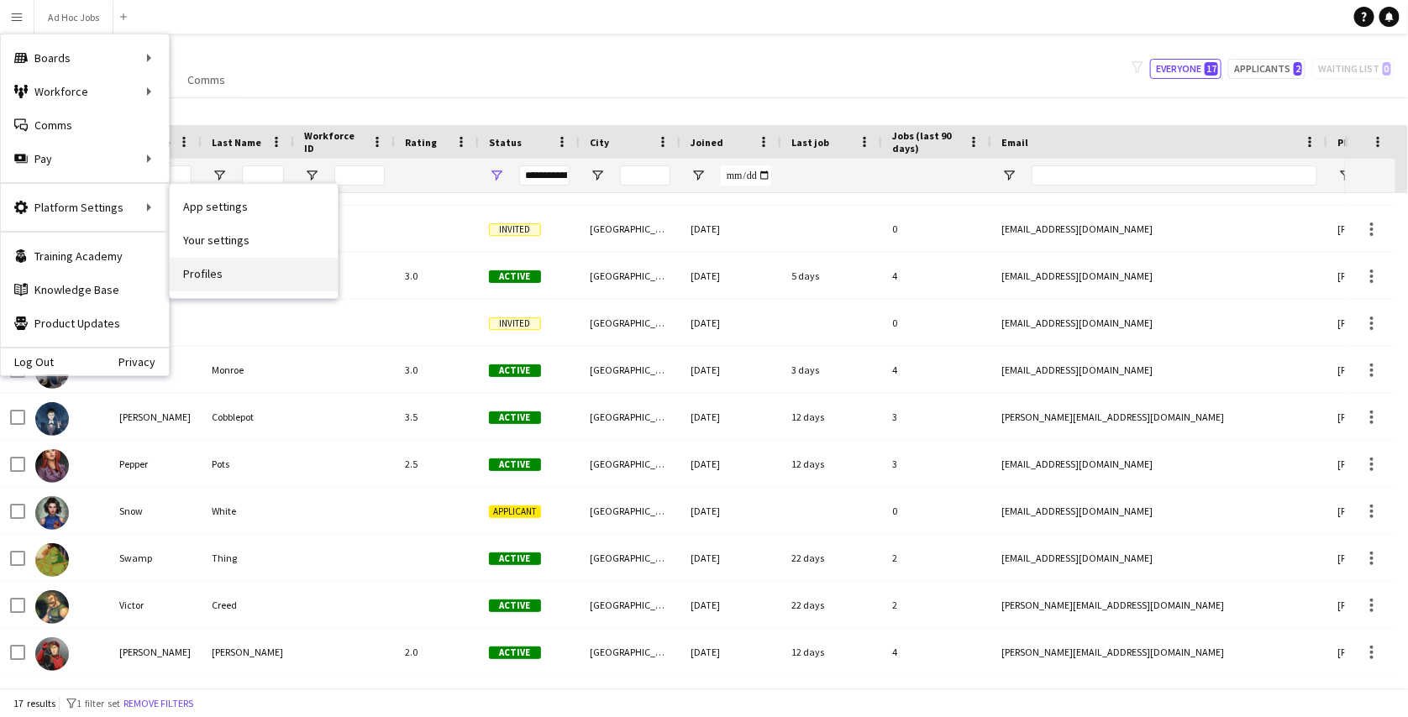
click at [209, 268] on link "Profiles" at bounding box center [254, 275] width 168 height 34
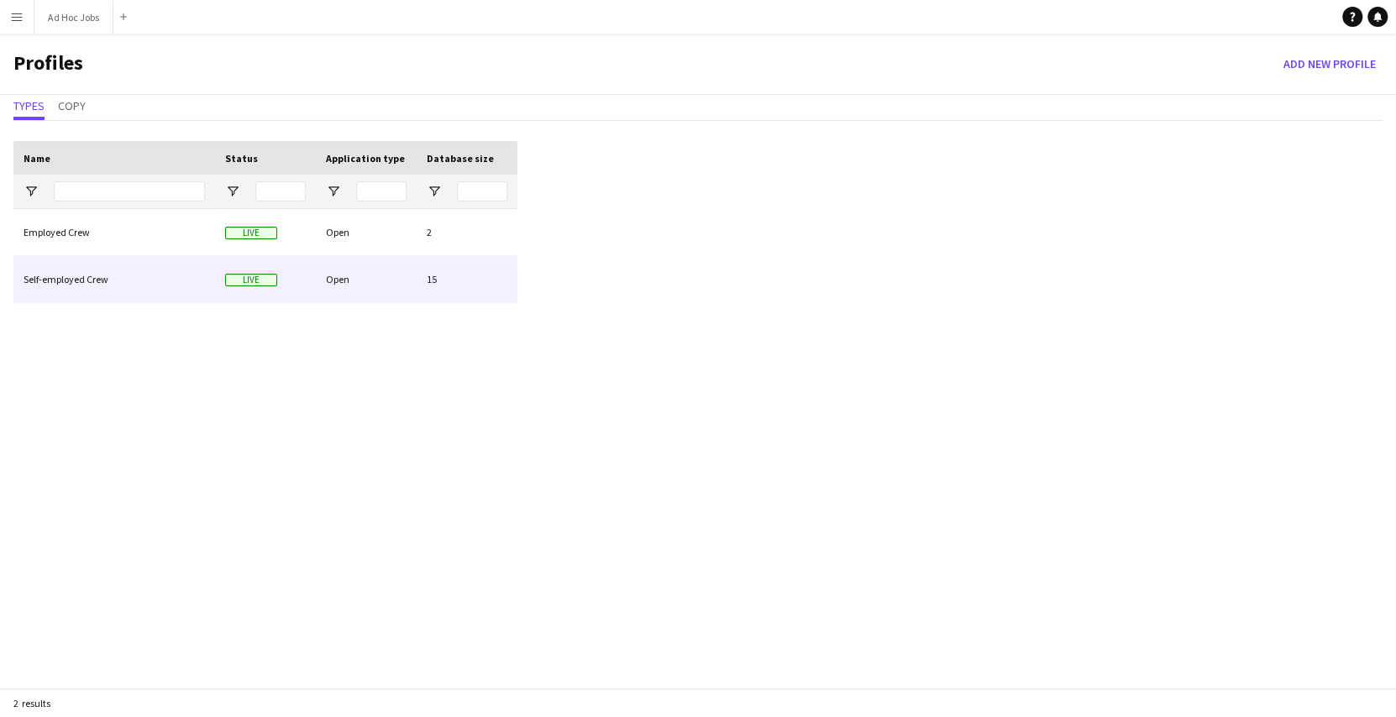
click at [178, 256] on div "Self-employed Crew" at bounding box center [114, 279] width 202 height 46
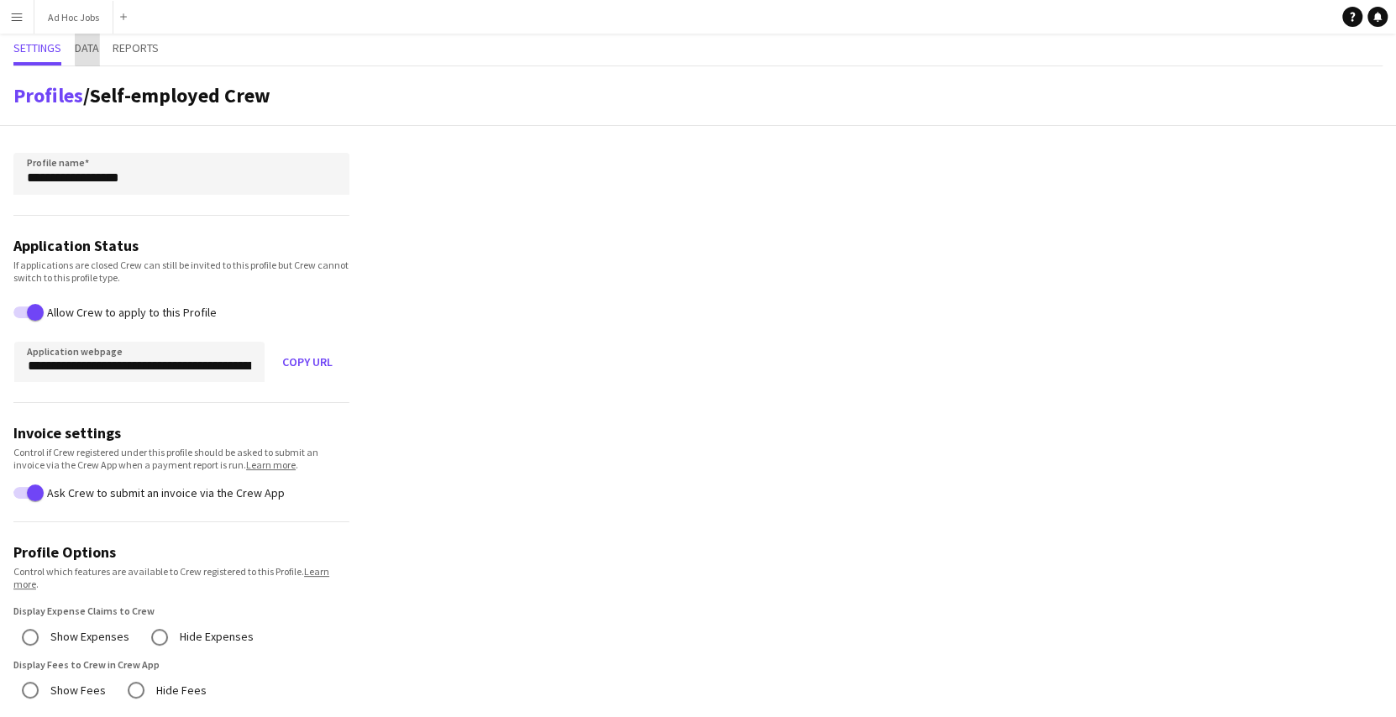
click at [95, 47] on span "Data" at bounding box center [87, 48] width 24 height 12
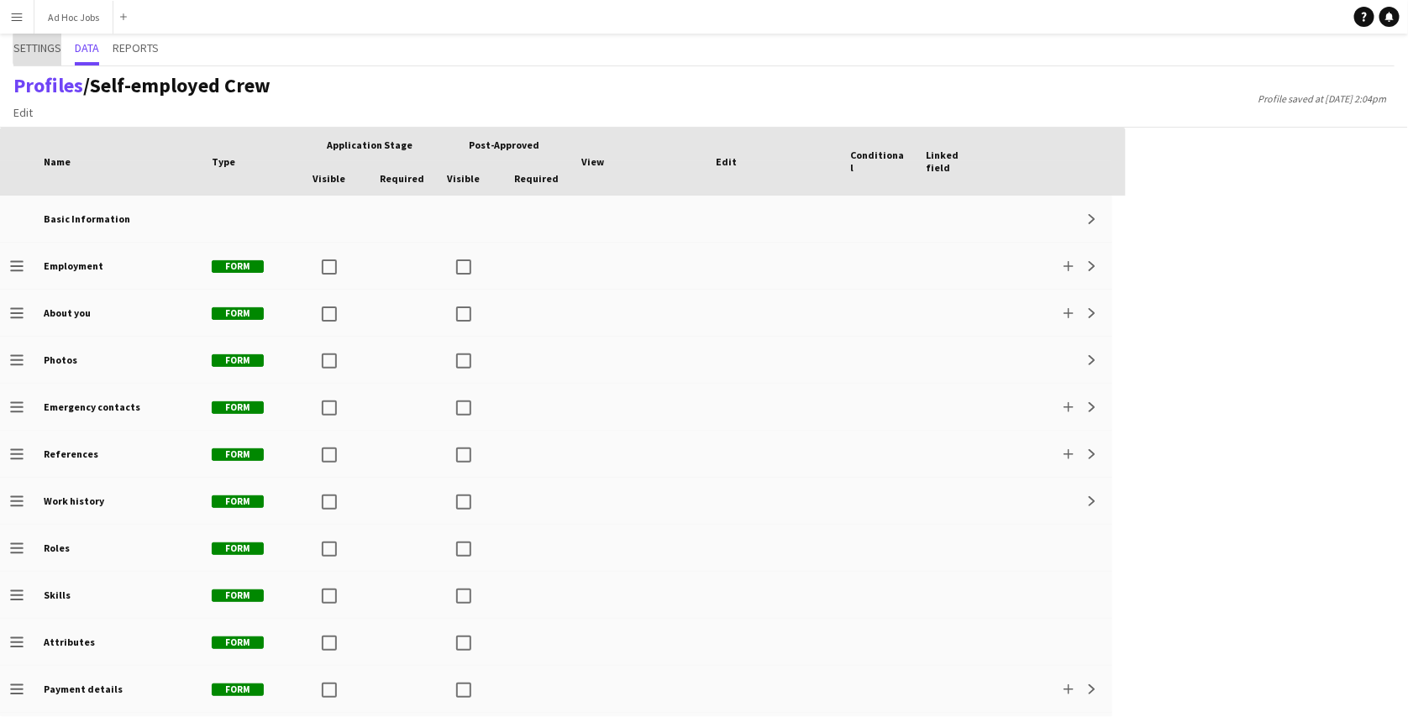
click at [51, 49] on span "Settings" at bounding box center [37, 48] width 48 height 12
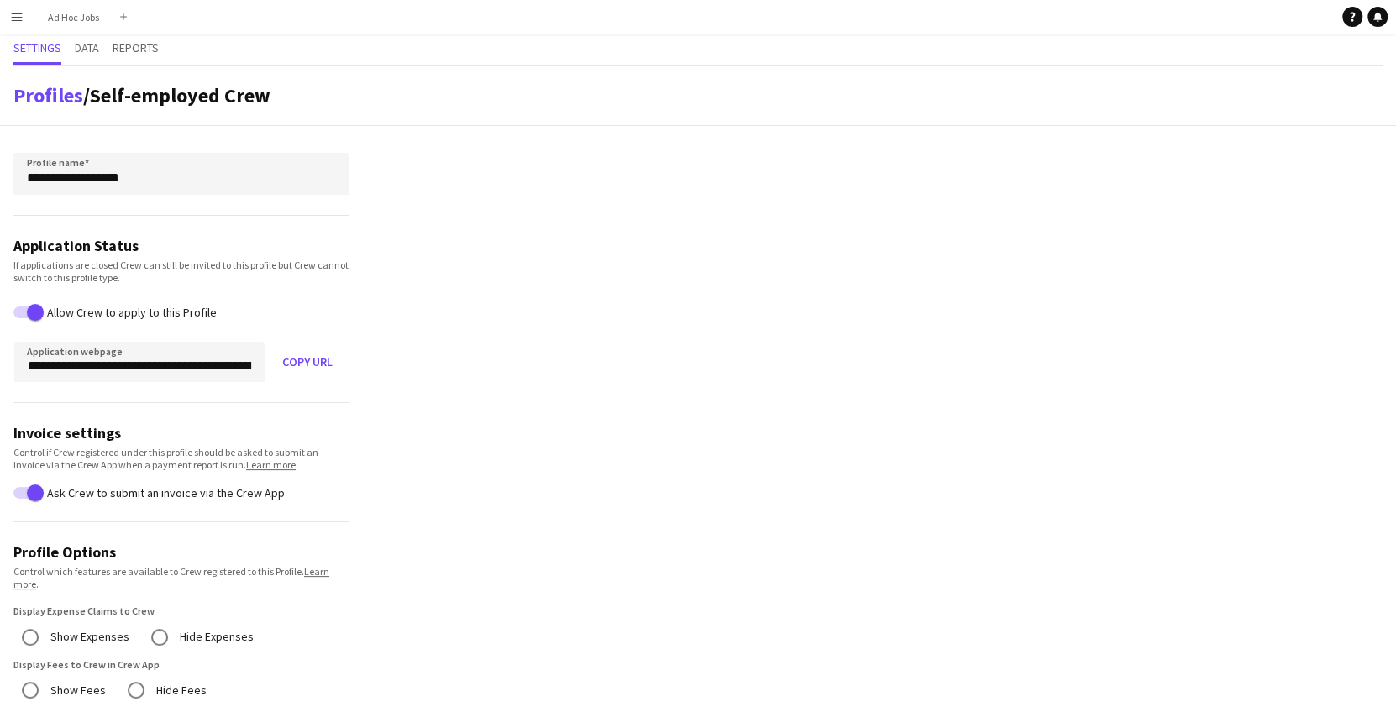
click at [25, 13] on button "Menu" at bounding box center [17, 17] width 34 height 34
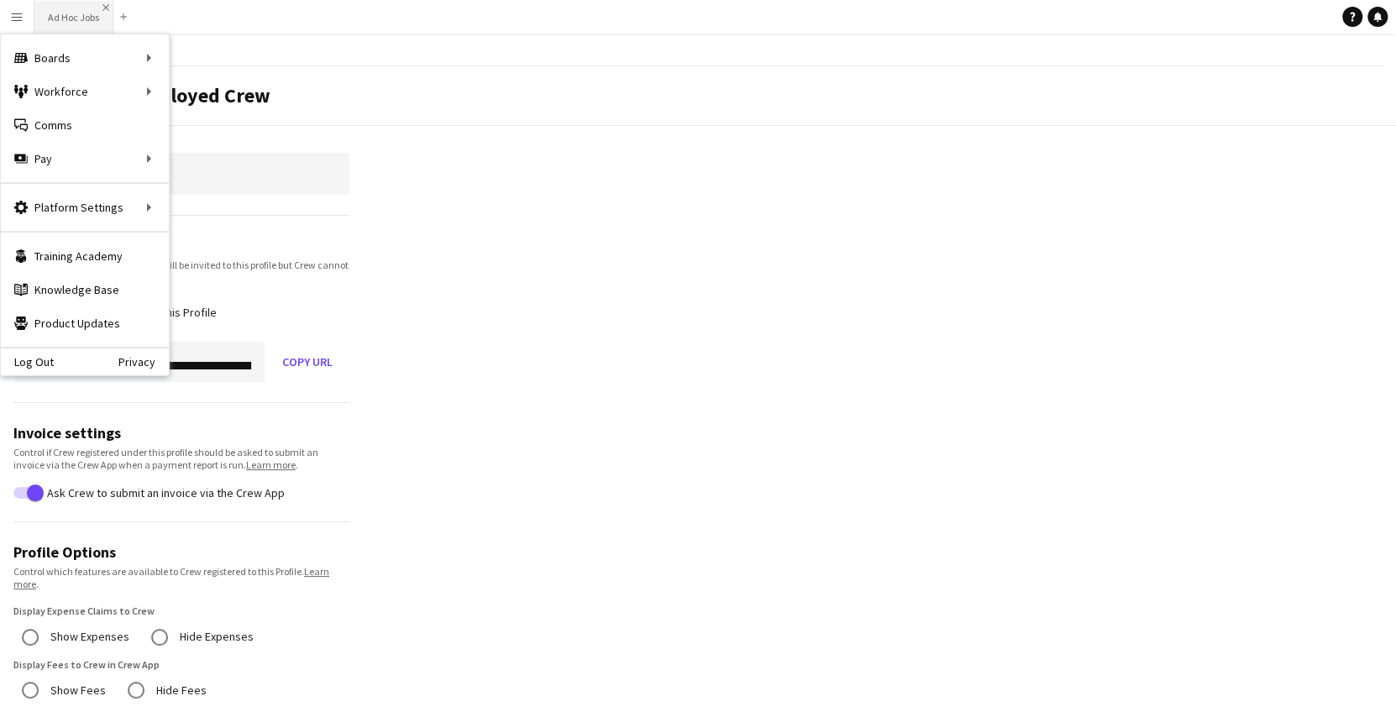
click at [103, 8] on app-icon "Close" at bounding box center [105, 7] width 7 height 7
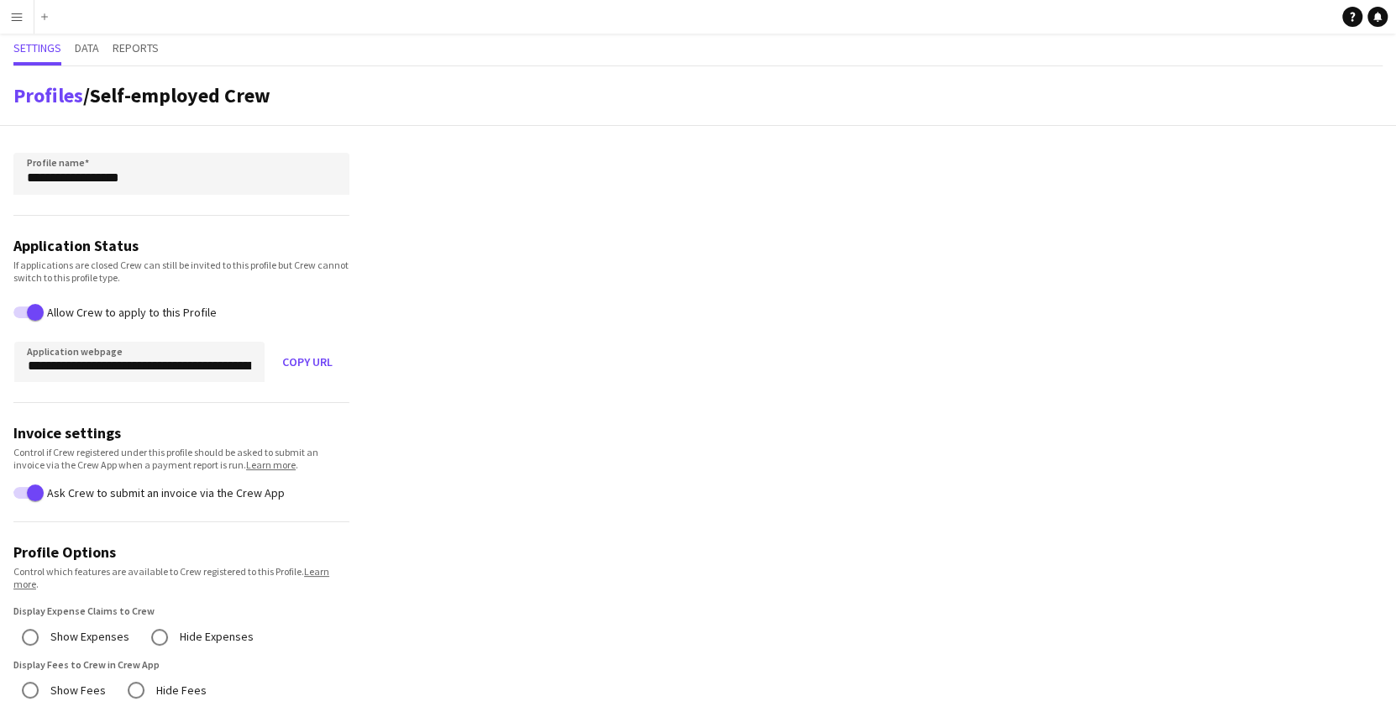
click at [14, 15] on app-icon "Menu" at bounding box center [16, 16] width 13 height 13
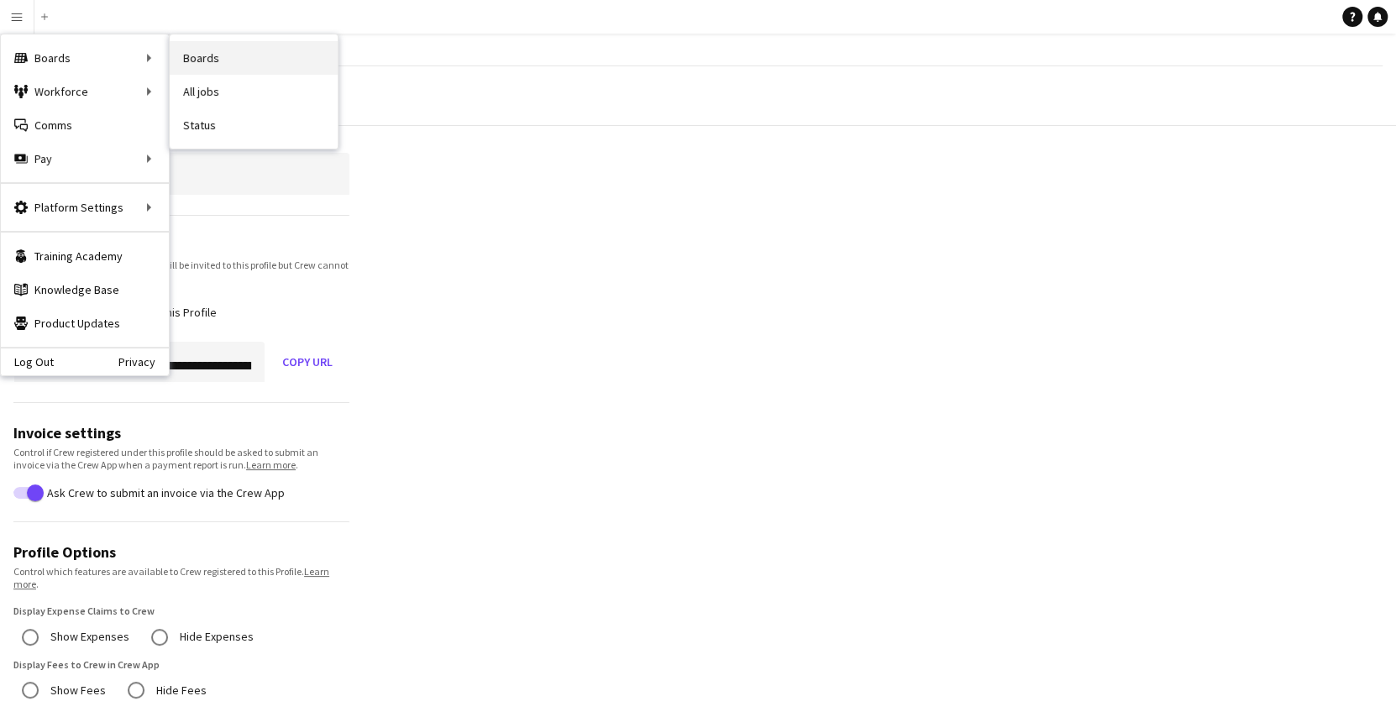
click at [178, 59] on link "Boards" at bounding box center [254, 58] width 168 height 34
